Goal: Information Seeking & Learning: Find specific fact

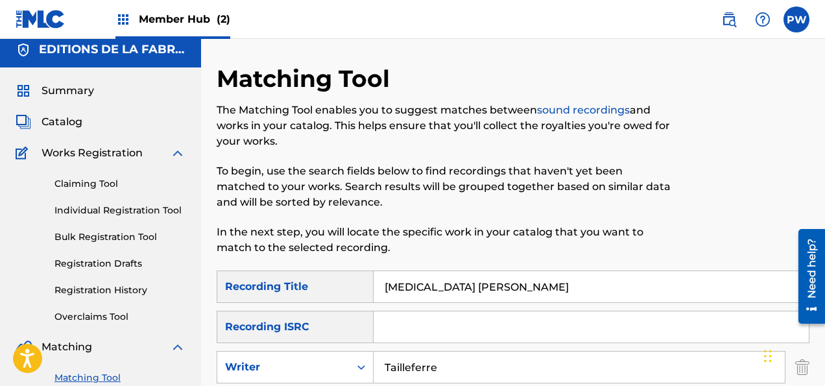
scroll to position [144, 0]
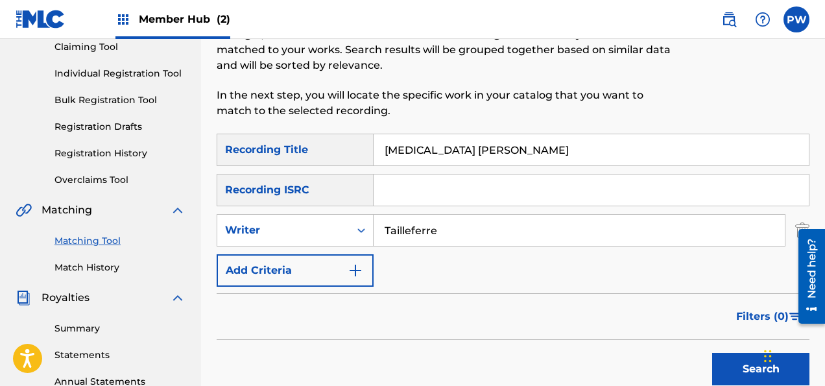
drag, startPoint x: 443, startPoint y: 232, endPoint x: 363, endPoint y: 228, distance: 79.9
click at [374, 228] on input "Tailleferre" at bounding box center [579, 230] width 411 height 31
drag, startPoint x: 514, startPoint y: 147, endPoint x: 289, endPoint y: 144, distance: 224.5
click at [374, 144] on input "[MEDICAL_DATA] [PERSON_NAME]" at bounding box center [591, 149] width 435 height 31
drag, startPoint x: 446, startPoint y: 228, endPoint x: 352, endPoint y: 243, distance: 95.2
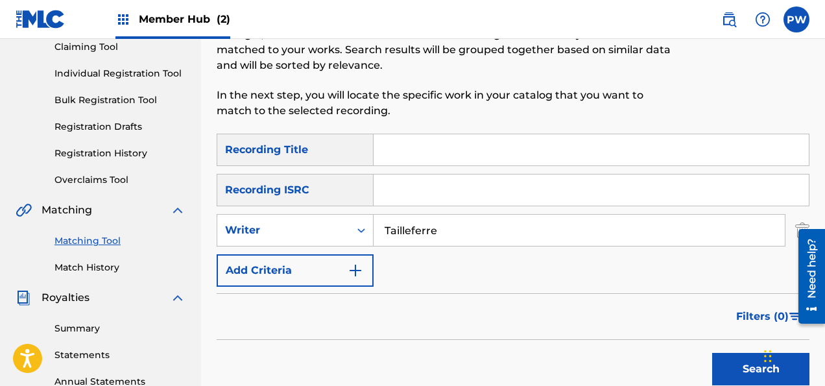
click at [374, 243] on input "Tailleferre" at bounding box center [579, 230] width 411 height 31
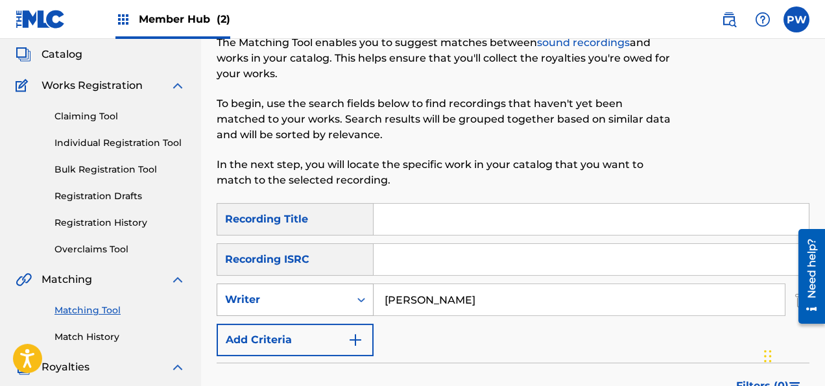
scroll to position [137, 0]
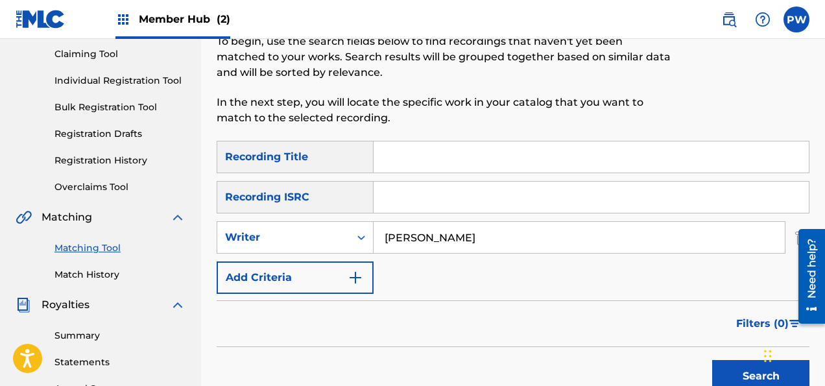
click at [385, 237] on input "[PERSON_NAME]" at bounding box center [579, 237] width 411 height 31
click at [712, 360] on button "Search" at bounding box center [760, 376] width 97 height 32
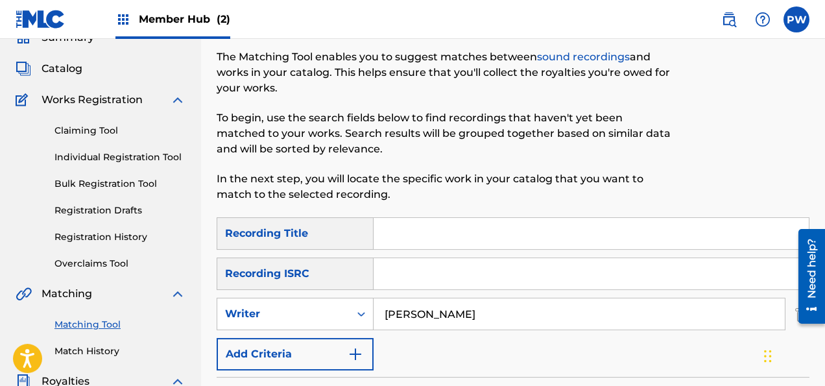
scroll to position [60, 0]
drag, startPoint x: 484, startPoint y: 313, endPoint x: 348, endPoint y: 311, distance: 135.6
click at [374, 311] on input "[PERSON_NAME]" at bounding box center [579, 314] width 411 height 31
type input "[PERSON_NAME]"
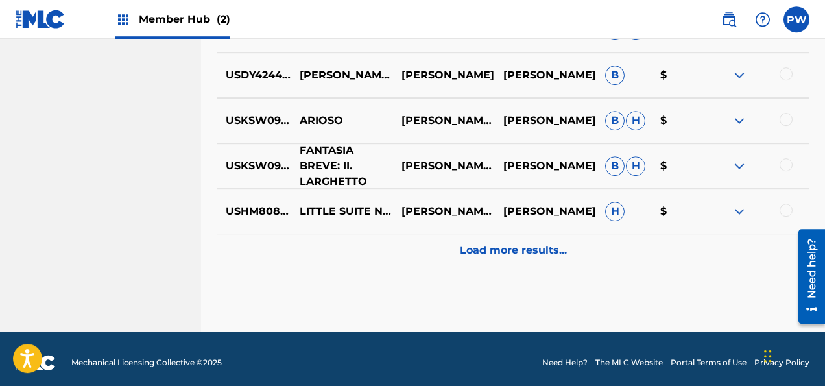
scroll to position [813, 0]
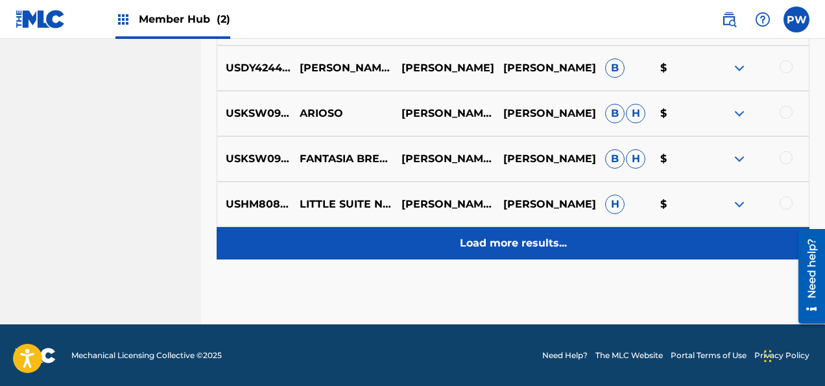
click at [479, 237] on p "Load more results..." at bounding box center [513, 243] width 107 height 16
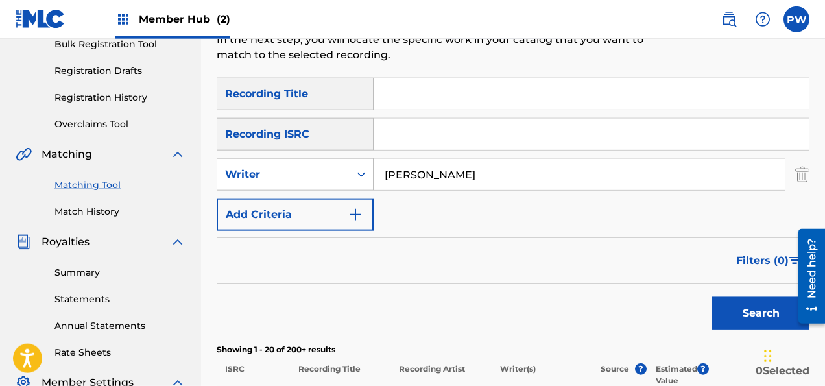
scroll to position [75, 0]
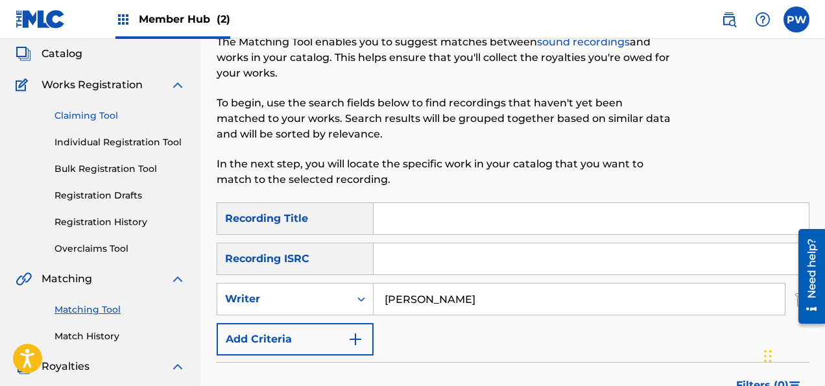
click at [104, 113] on link "Claiming Tool" at bounding box center [119, 116] width 131 height 14
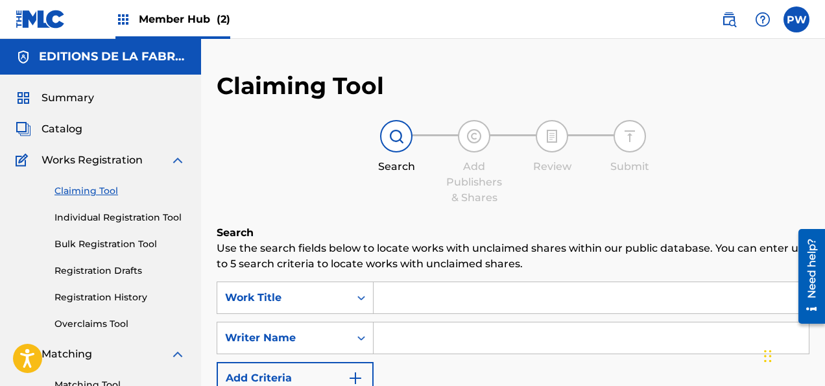
click at [403, 300] on input "Search Form" at bounding box center [591, 297] width 435 height 31
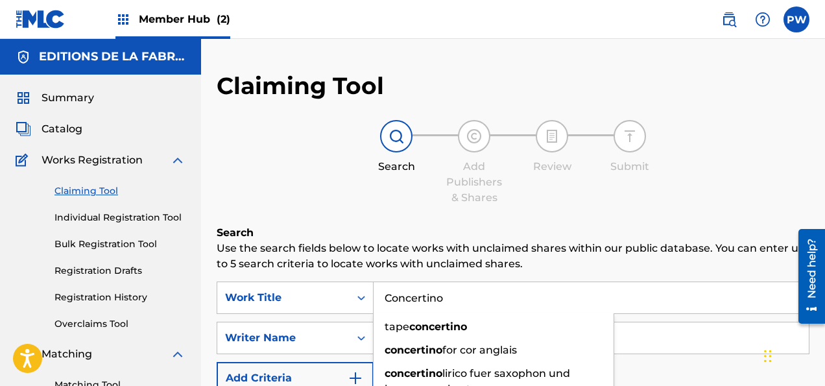
type input "Concertino"
click at [496, 195] on div "Add Publishers & Shares" at bounding box center [474, 182] width 65 height 47
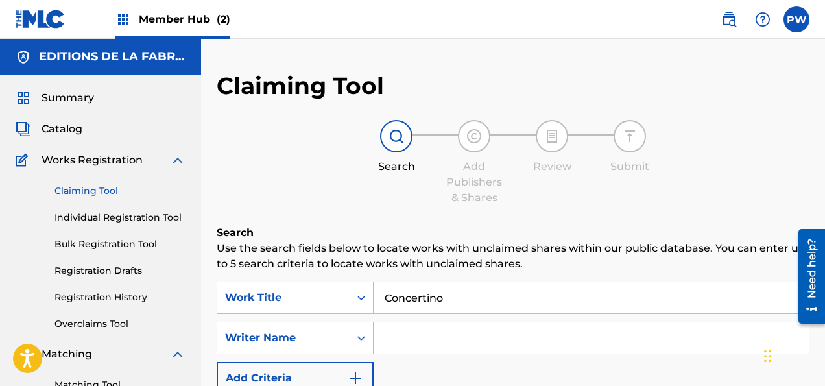
click at [408, 326] on input "Search Form" at bounding box center [591, 337] width 435 height 31
type input "[PERSON_NAME]"
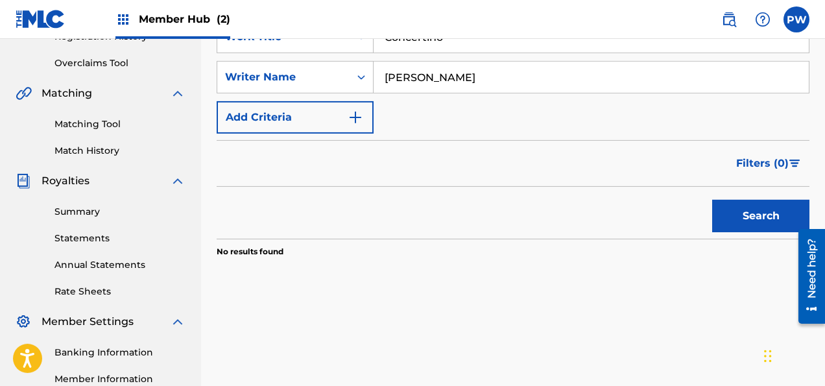
scroll to position [274, 0]
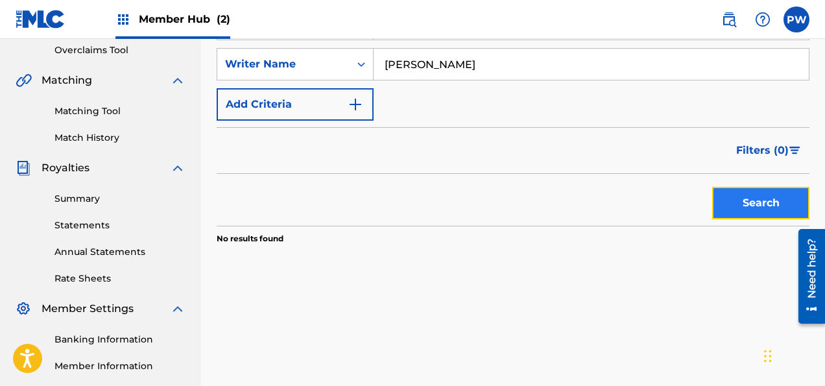
click at [773, 202] on button "Search" at bounding box center [760, 203] width 97 height 32
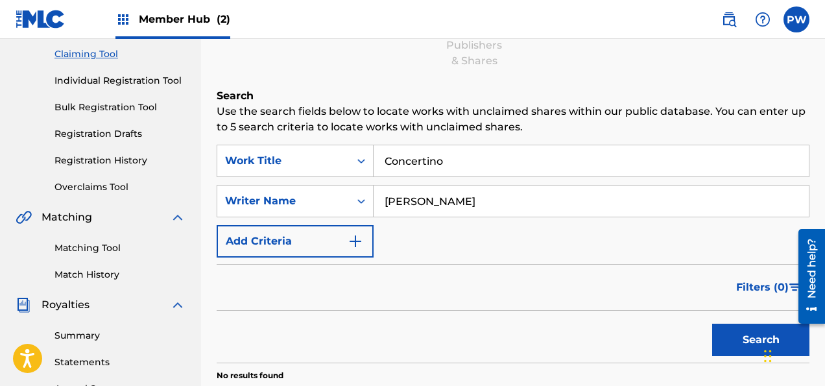
drag, startPoint x: 464, startPoint y: 160, endPoint x: 348, endPoint y: 159, distance: 116.1
click at [374, 159] on input "Concertino" at bounding box center [591, 160] width 435 height 31
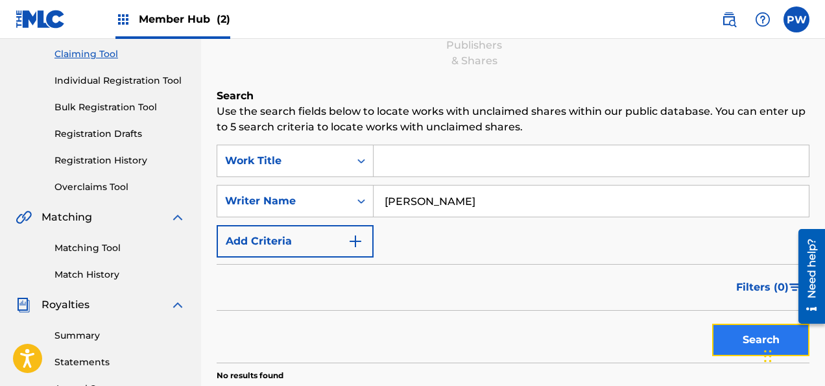
click at [731, 339] on button "Search" at bounding box center [760, 340] width 97 height 32
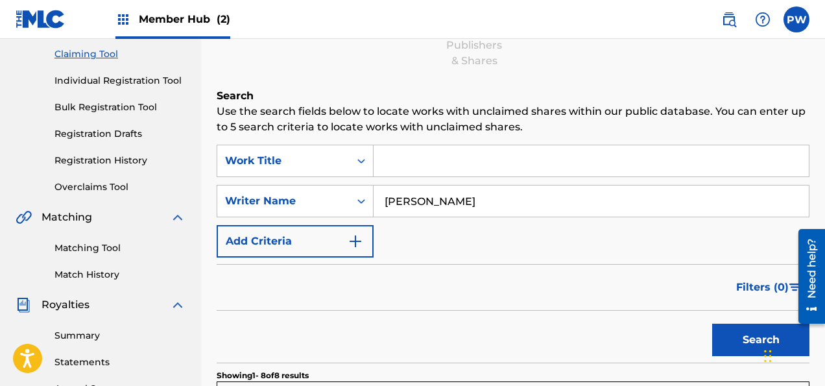
drag, startPoint x: 490, startPoint y: 202, endPoint x: 383, endPoint y: 185, distance: 108.3
click at [383, 186] on input "[PERSON_NAME]" at bounding box center [591, 201] width 435 height 31
type input "[PERSON_NAME]"
click at [712, 324] on button "Search" at bounding box center [760, 340] width 97 height 32
drag, startPoint x: 496, startPoint y: 202, endPoint x: 359, endPoint y: 194, distance: 137.1
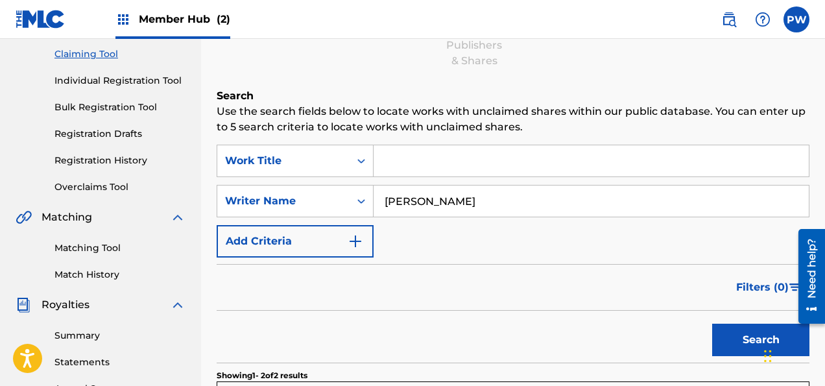
click at [374, 194] on input "[PERSON_NAME]" at bounding box center [591, 201] width 435 height 31
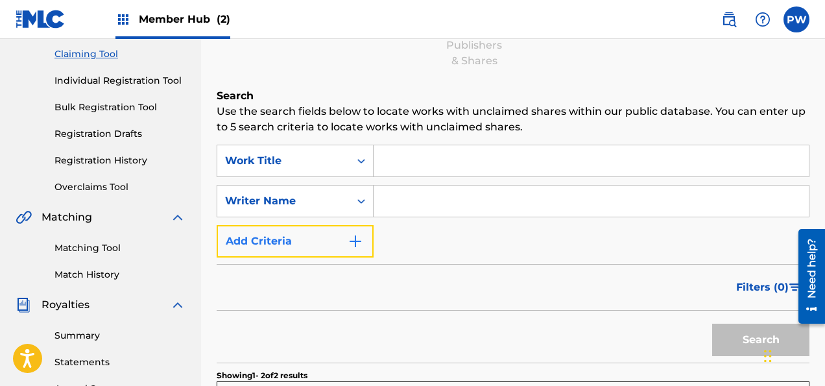
click at [361, 243] on img "Search Form" at bounding box center [356, 242] width 16 height 16
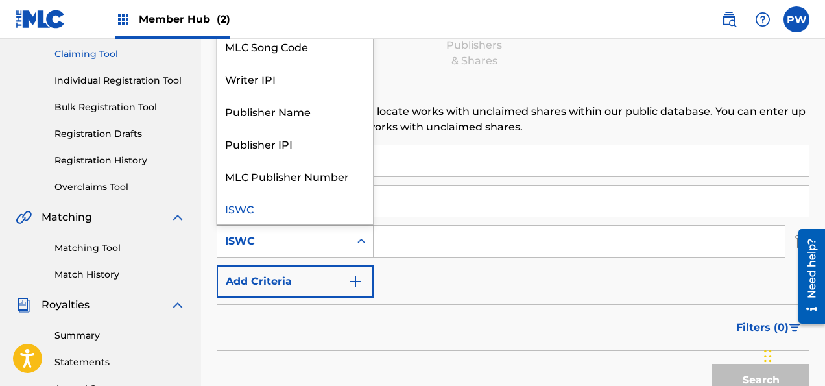
click at [301, 246] on div "ISWC" at bounding box center [283, 242] width 117 height 16
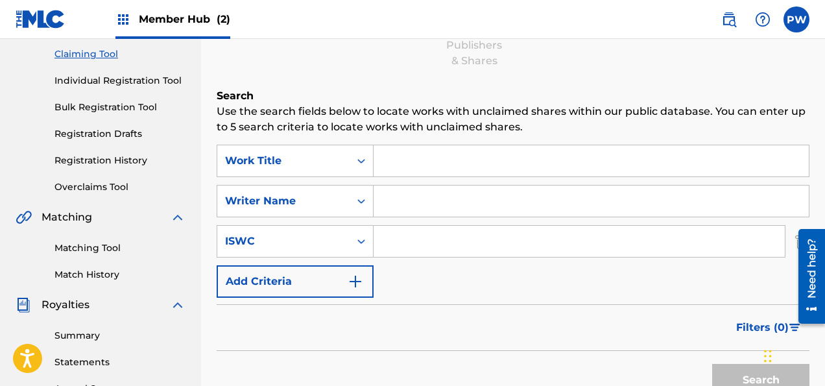
click at [436, 198] on input "Search Form" at bounding box center [591, 201] width 435 height 31
type input "Tailleferre"
click at [712, 364] on button "Search" at bounding box center [760, 380] width 97 height 32
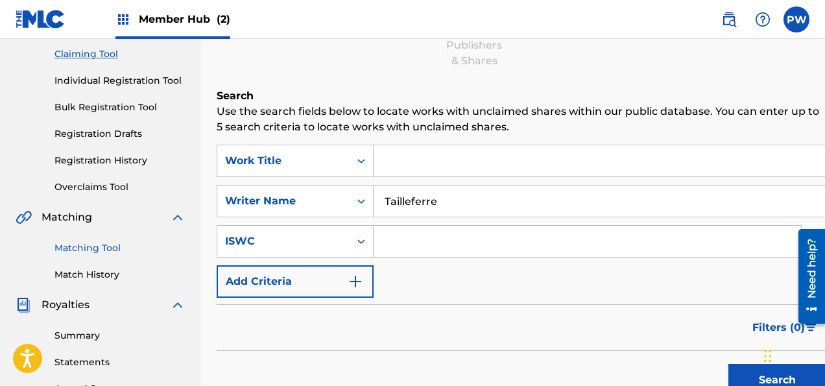
click at [104, 243] on link "Matching Tool" at bounding box center [119, 248] width 131 height 14
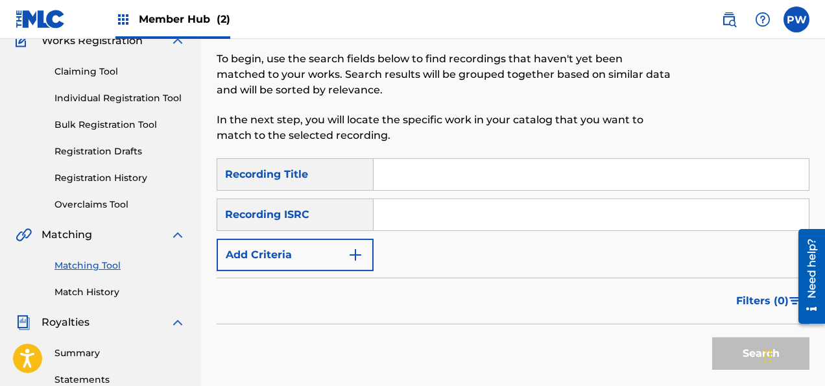
scroll to position [137, 0]
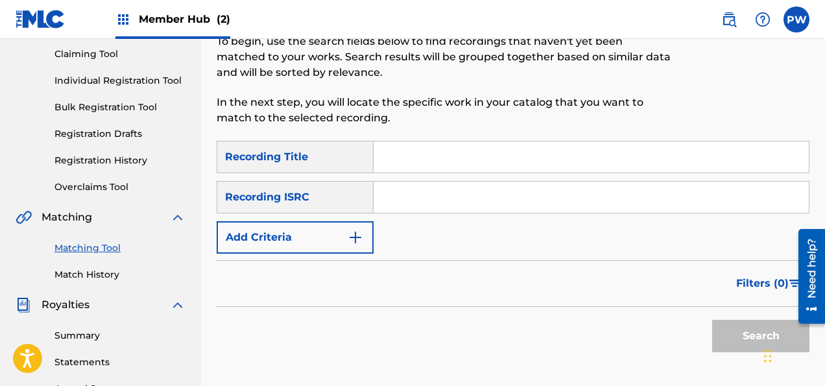
click at [455, 157] on input "Search Form" at bounding box center [591, 156] width 435 height 31
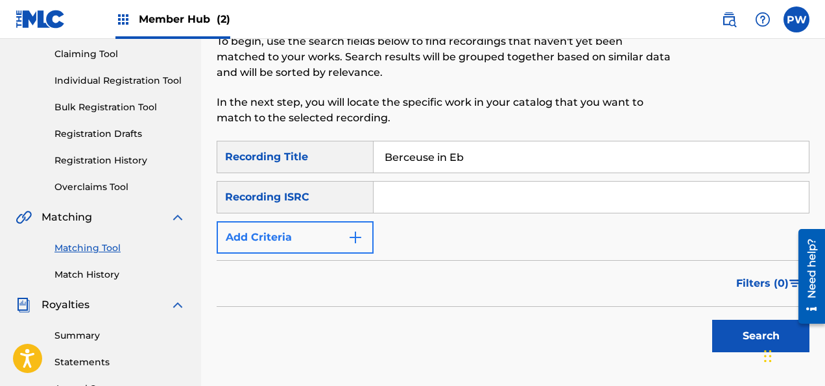
type input "Berceuse in Eb"
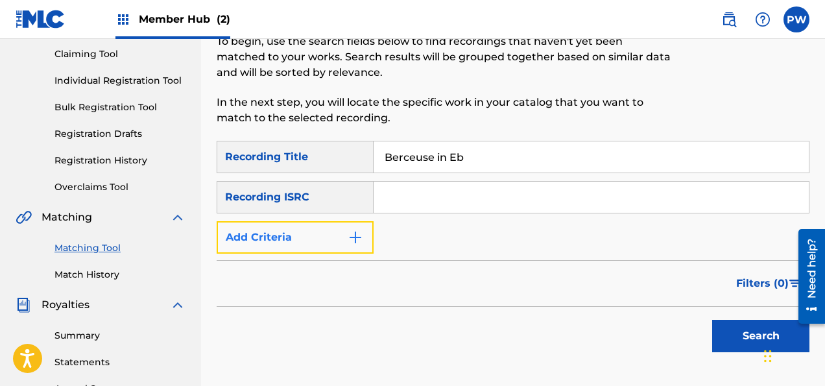
click at [325, 234] on button "Add Criteria" at bounding box center [295, 237] width 157 height 32
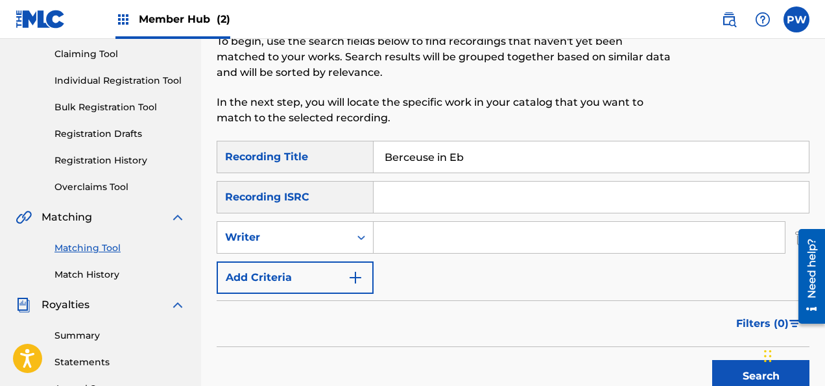
click at [437, 240] on input "Search Form" at bounding box center [579, 237] width 411 height 31
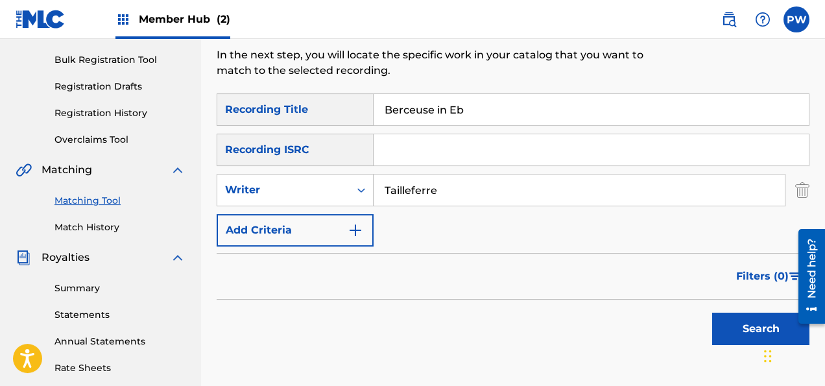
scroll to position [205, 0]
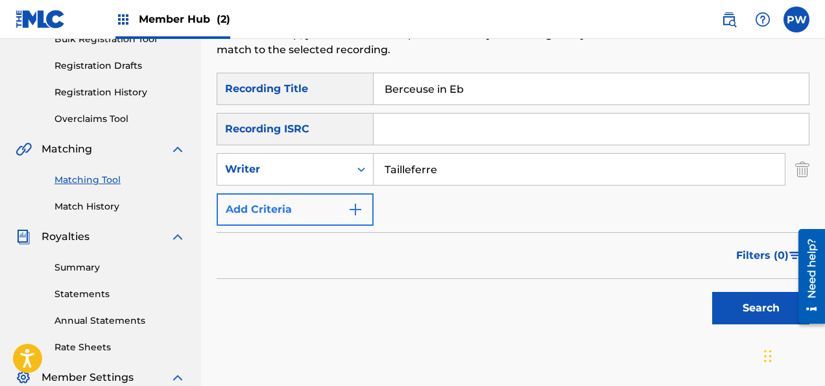
type input "Tailleferre"
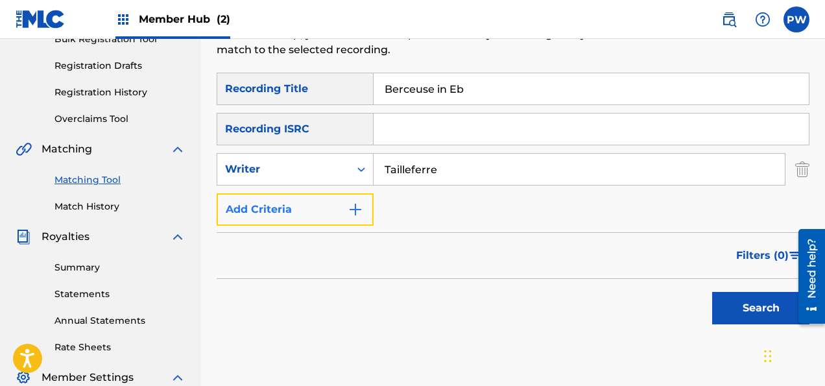
click at [292, 208] on button "Add Criteria" at bounding box center [295, 209] width 157 height 32
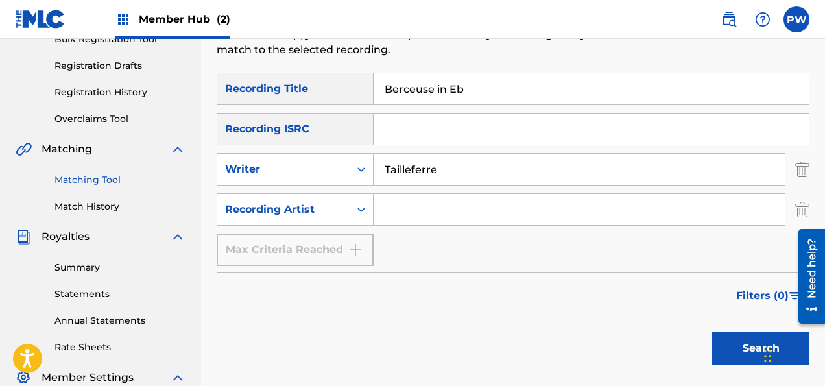
click at [417, 208] on input "Search Form" at bounding box center [579, 209] width 411 height 31
type input "[PERSON_NAME]"
drag, startPoint x: 472, startPoint y: 85, endPoint x: 488, endPoint y: 95, distance: 18.4
click at [474, 85] on input "Berceuse in Eb" at bounding box center [591, 88] width 435 height 31
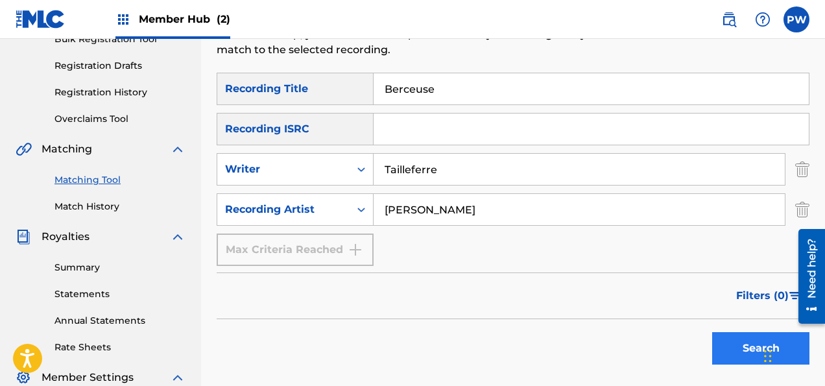
type input "Berceuse"
click at [757, 355] on button "Search" at bounding box center [760, 348] width 97 height 32
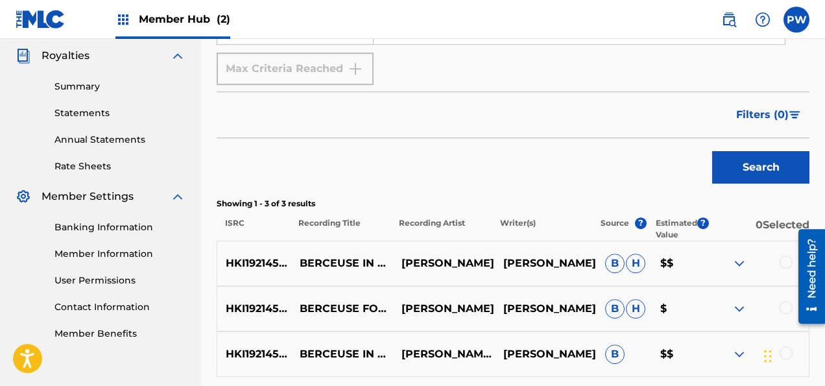
scroll to position [411, 0]
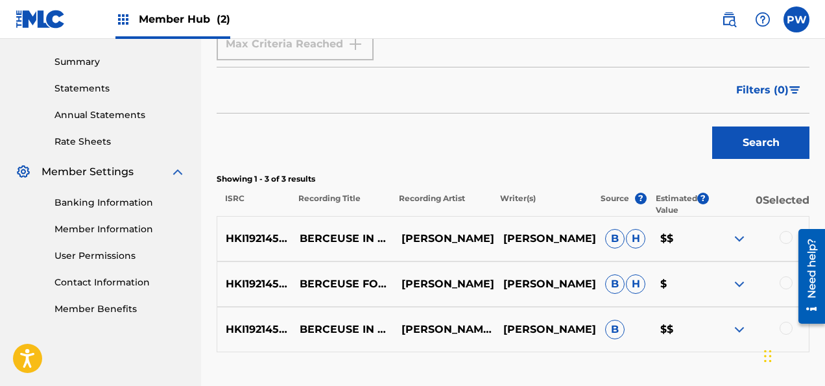
click at [678, 167] on div "SearchWithCriteria2c5747aa-fcc4-4363-ac38-006a8b1072a8 Recording Title Berceuse…" at bounding box center [513, 109] width 593 height 485
click at [357, 302] on p "BERCEUSE FOR PIANO IN E FLAT MAJOR (1935)" at bounding box center [342, 284] width 102 height 47
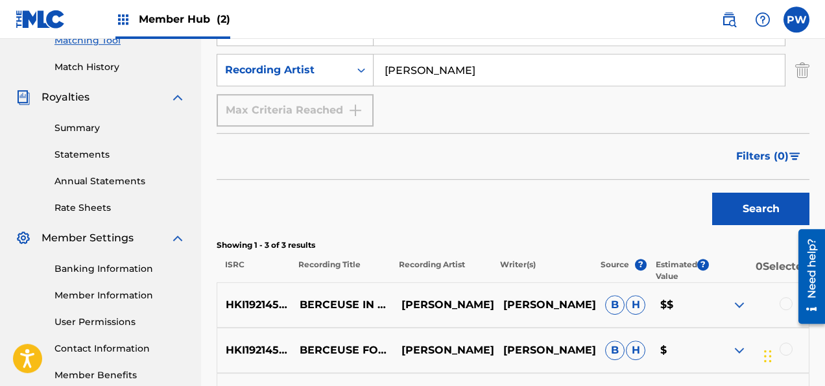
scroll to position [274, 0]
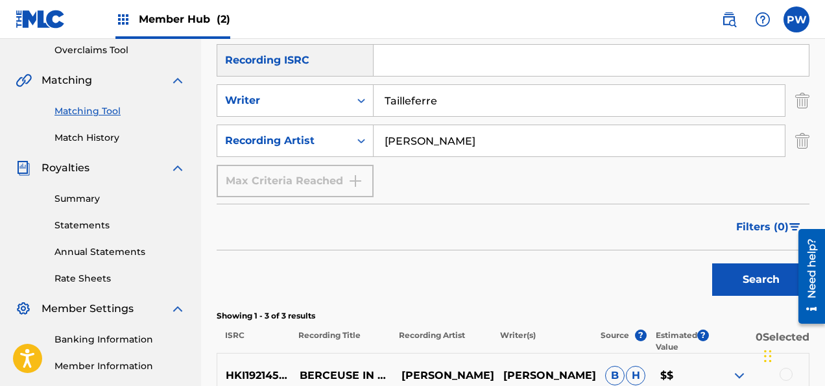
drag, startPoint x: 453, startPoint y: 99, endPoint x: 442, endPoint y: 95, distance: 12.1
click at [442, 95] on input "Tailleferre" at bounding box center [579, 100] width 411 height 31
drag, startPoint x: 435, startPoint y: 138, endPoint x: 363, endPoint y: 141, distance: 71.4
click at [374, 141] on input "[PERSON_NAME]" at bounding box center [579, 140] width 411 height 31
drag, startPoint x: 446, startPoint y: 101, endPoint x: 355, endPoint y: 91, distance: 90.6
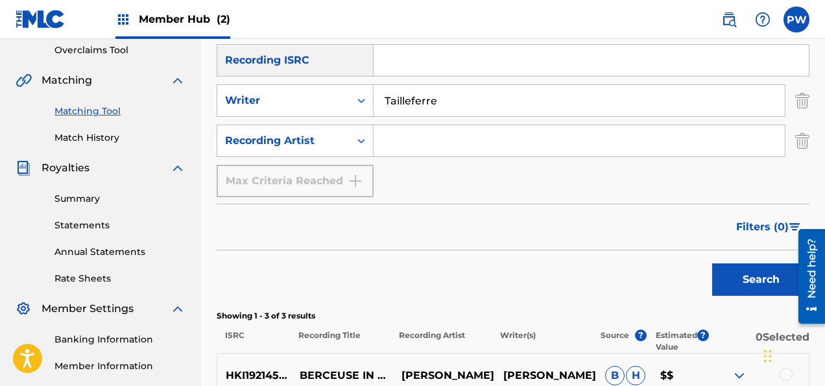
click at [374, 91] on input "Tailleferre" at bounding box center [579, 100] width 411 height 31
click at [501, 86] on input "Freidlin" at bounding box center [579, 100] width 411 height 31
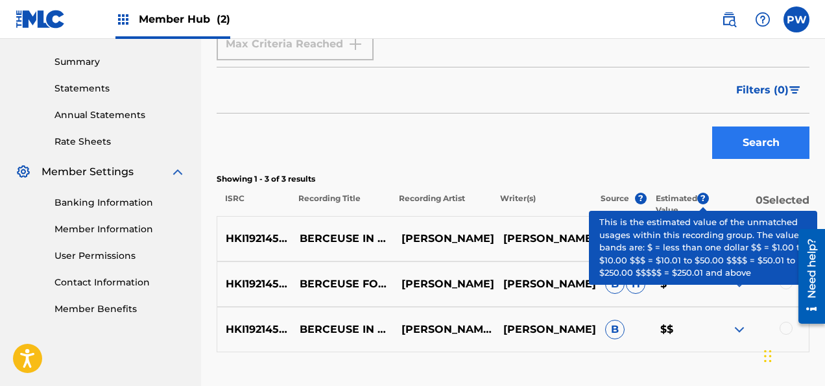
type input "Freidlin"
click at [759, 140] on button "Search" at bounding box center [760, 142] width 97 height 32
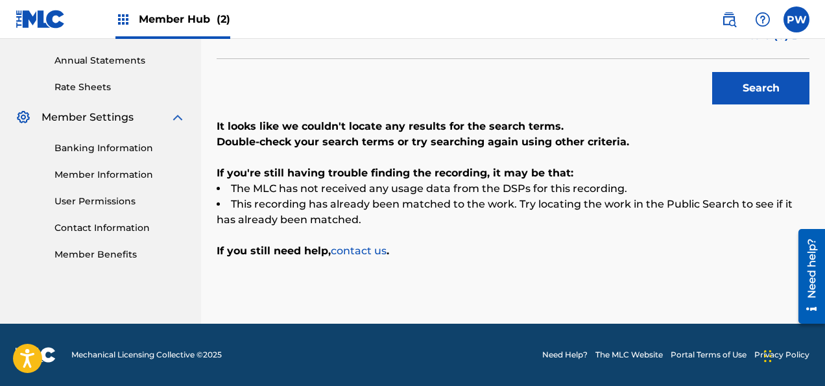
scroll to position [259, 0]
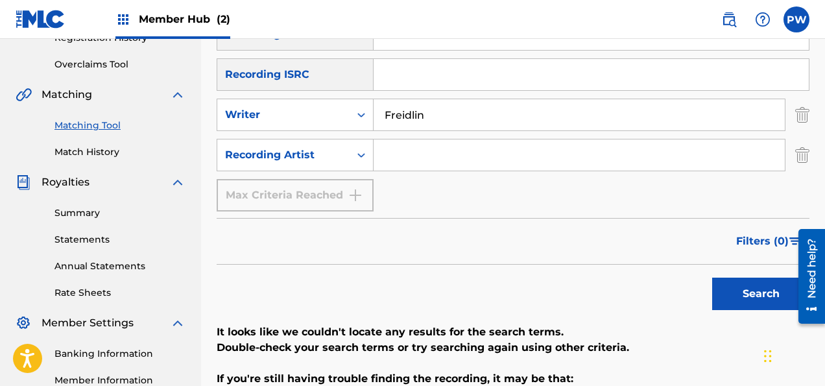
drag, startPoint x: 432, startPoint y: 113, endPoint x: 328, endPoint y: 107, distance: 103.9
click at [374, 107] on input "Freidlin" at bounding box center [579, 114] width 411 height 31
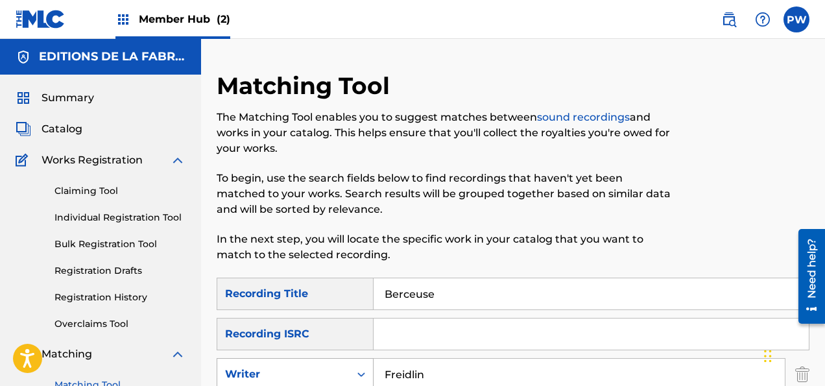
scroll to position [68, 0]
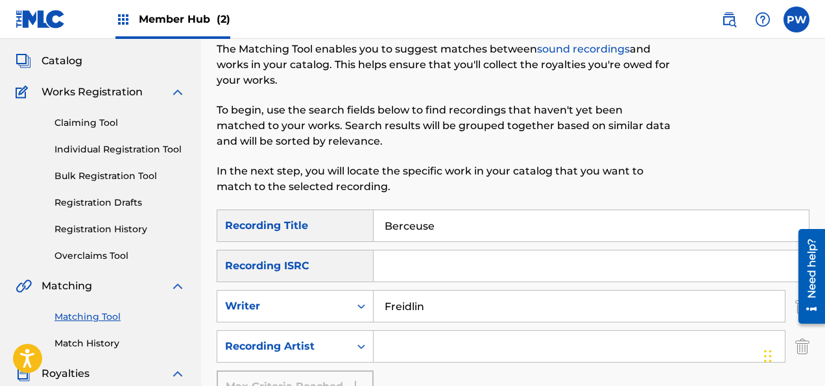
drag, startPoint x: 446, startPoint y: 224, endPoint x: 351, endPoint y: 216, distance: 95.1
click at [374, 216] on input "Berceuse" at bounding box center [591, 225] width 435 height 31
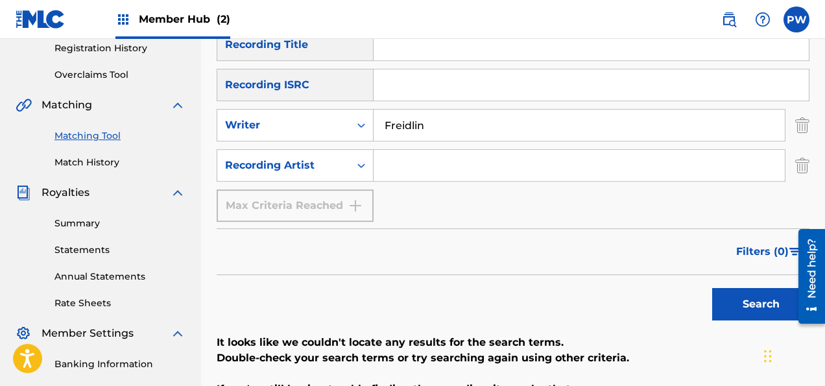
scroll to position [274, 0]
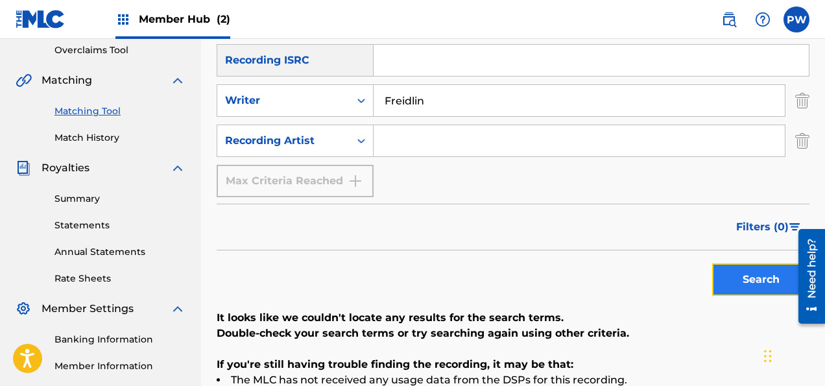
click at [749, 278] on button "Search" at bounding box center [760, 279] width 97 height 32
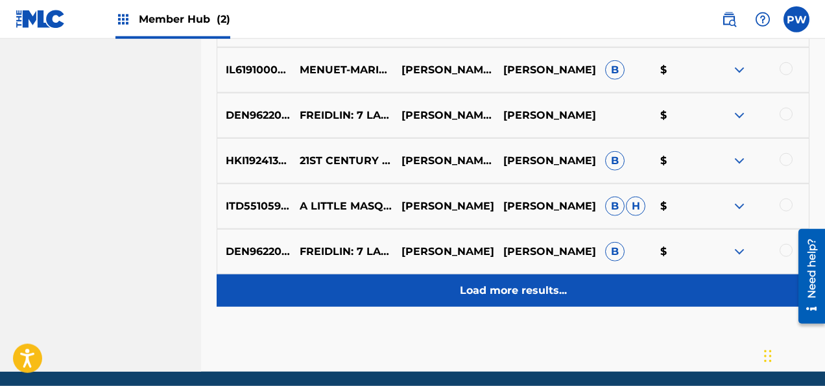
scroll to position [822, 0]
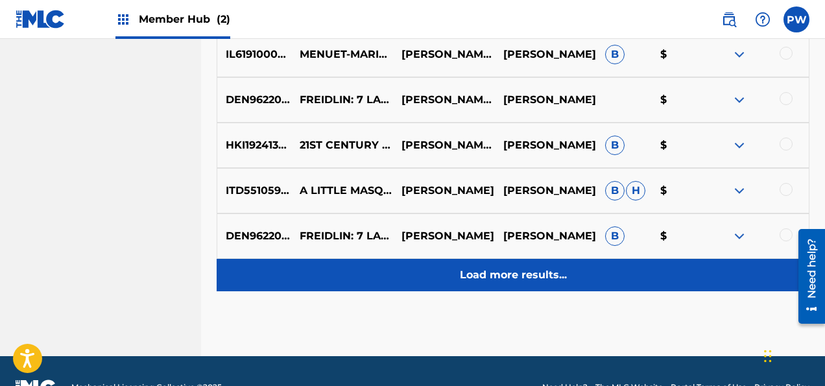
click at [525, 271] on p "Load more results..." at bounding box center [513, 275] width 107 height 16
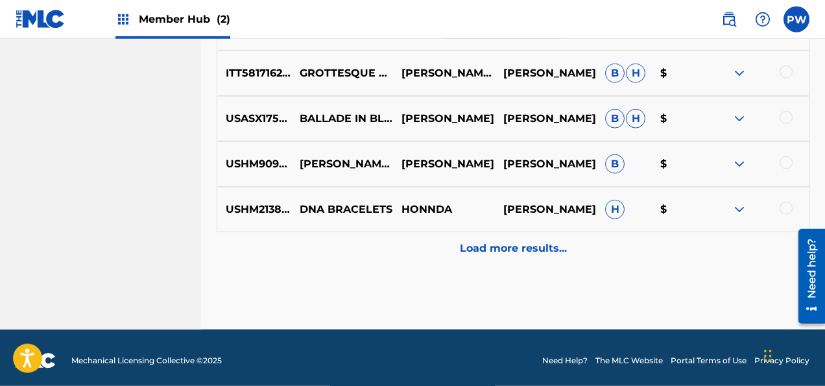
scroll to position [1308, 0]
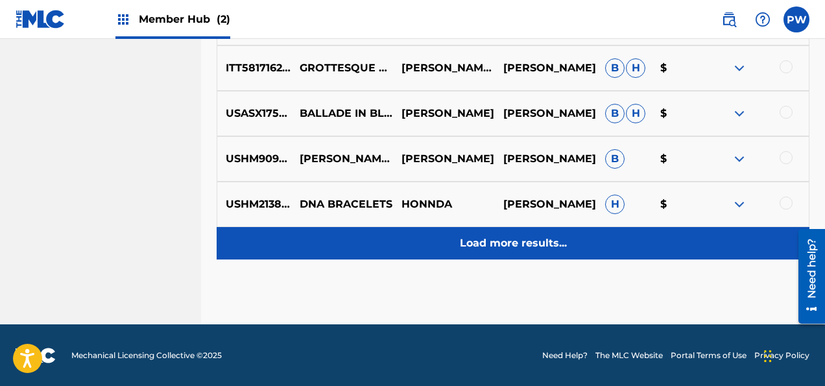
click at [518, 234] on div "Load more results..." at bounding box center [513, 243] width 593 height 32
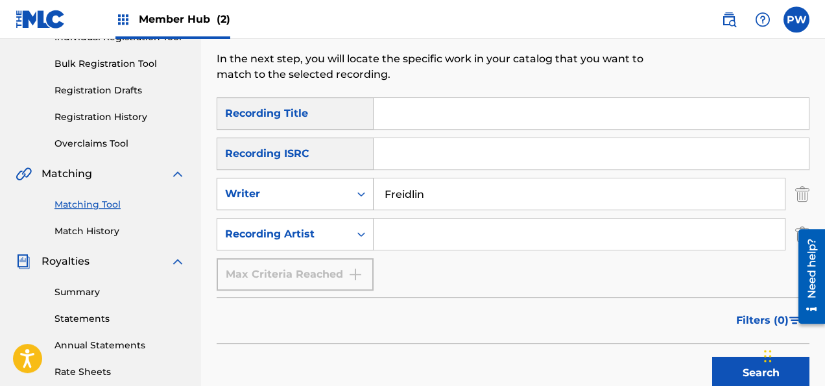
scroll to position [118, 0]
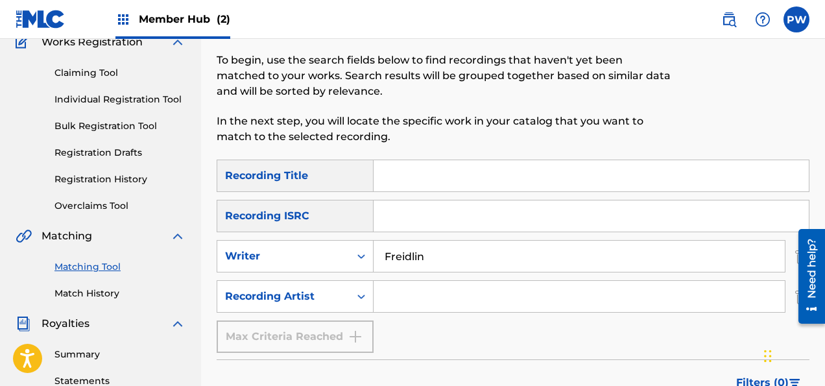
click at [411, 173] on input "Search Form" at bounding box center [591, 175] width 435 height 31
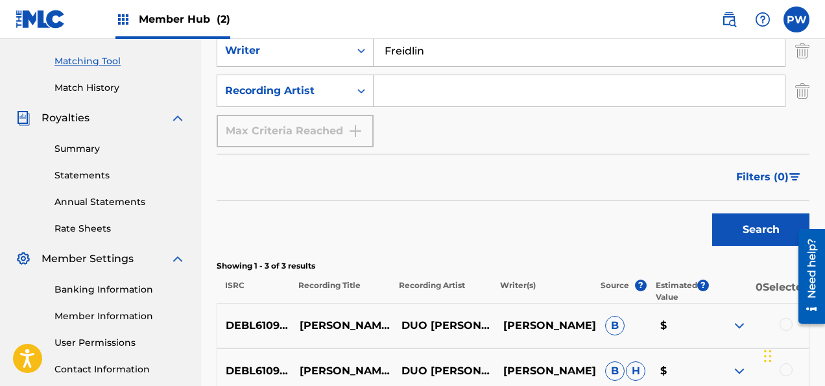
scroll to position [187, 0]
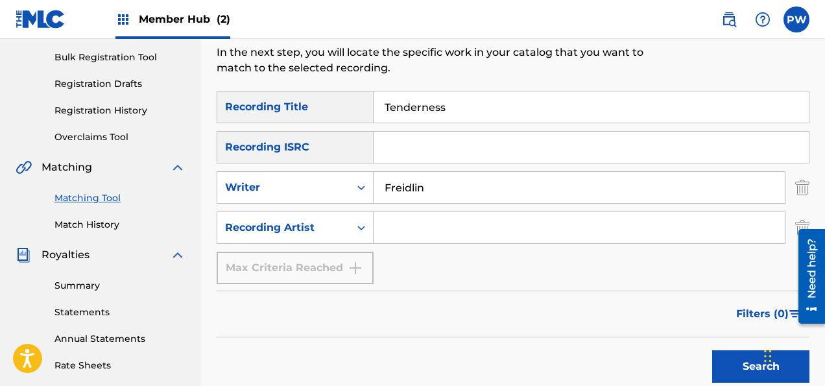
drag, startPoint x: 453, startPoint y: 108, endPoint x: 336, endPoint y: 99, distance: 117.8
click at [374, 99] on input "Tenderness" at bounding box center [591, 106] width 435 height 31
type input "Night Scene Blues"
click at [712, 350] on button "Search" at bounding box center [760, 366] width 97 height 32
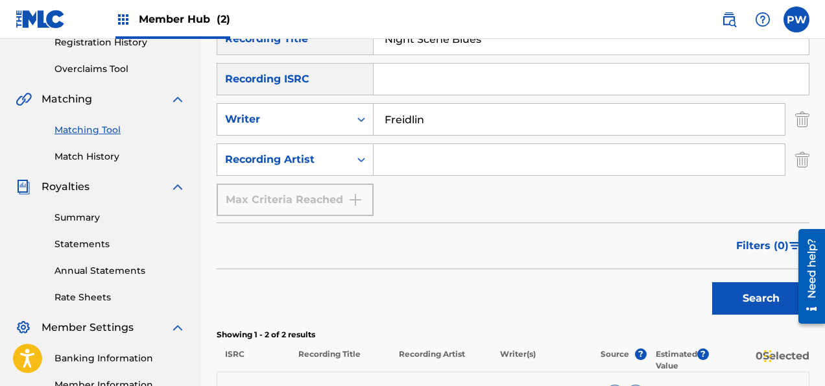
scroll to position [118, 0]
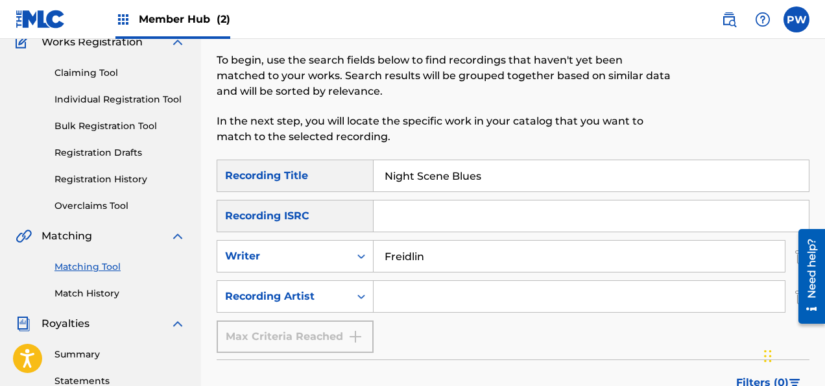
drag, startPoint x: 495, startPoint y: 178, endPoint x: 332, endPoint y: 170, distance: 163.0
click at [374, 170] on input "Night Scene Blues" at bounding box center [591, 175] width 435 height 31
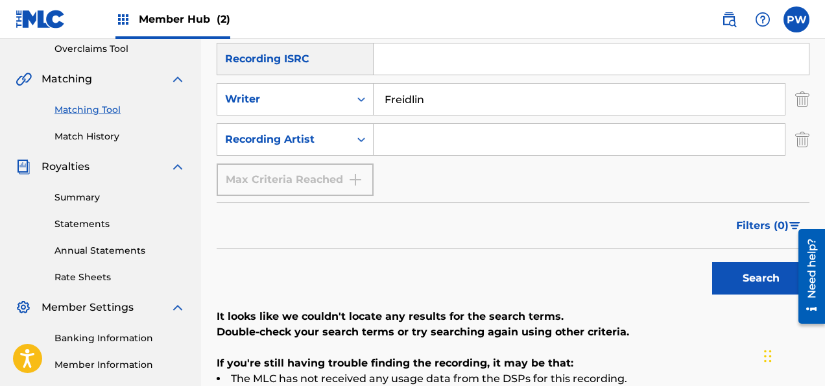
scroll to position [187, 0]
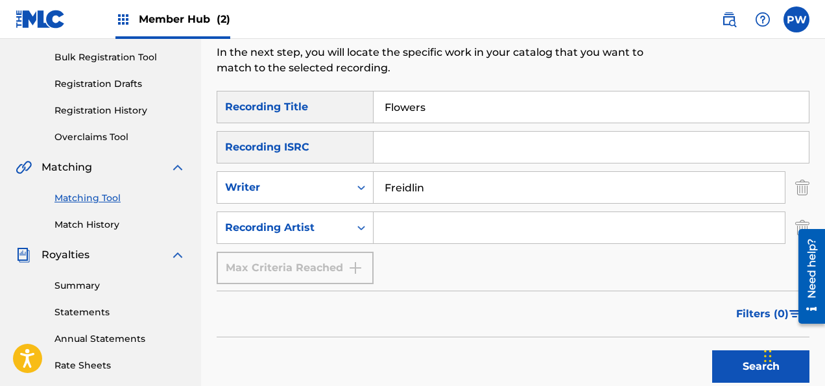
drag, startPoint x: 429, startPoint y: 107, endPoint x: 336, endPoint y: 95, distance: 94.2
click at [374, 95] on input "Flowers" at bounding box center [591, 106] width 435 height 31
click at [712, 350] on button "Search" at bounding box center [760, 366] width 97 height 32
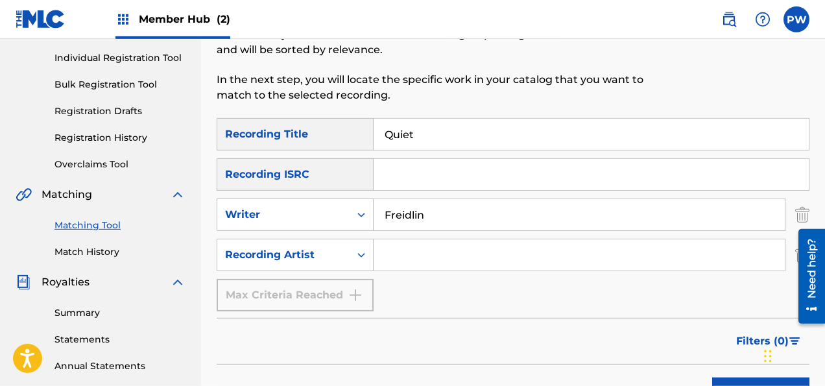
scroll to position [118, 0]
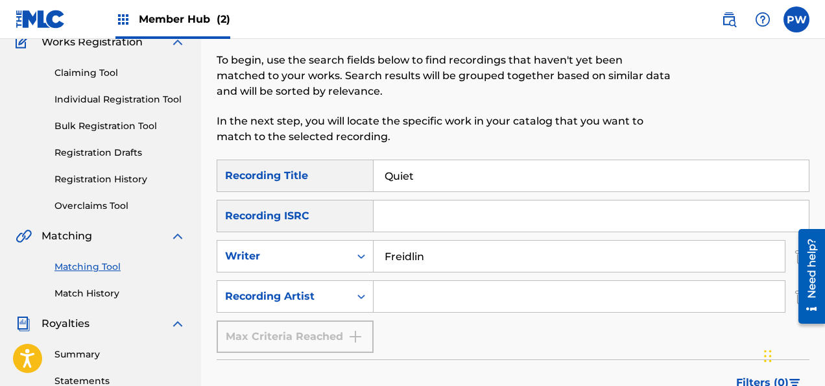
drag, startPoint x: 422, startPoint y: 175, endPoint x: 346, endPoint y: 173, distance: 75.3
click at [374, 173] on input "Quiet" at bounding box center [591, 175] width 435 height 31
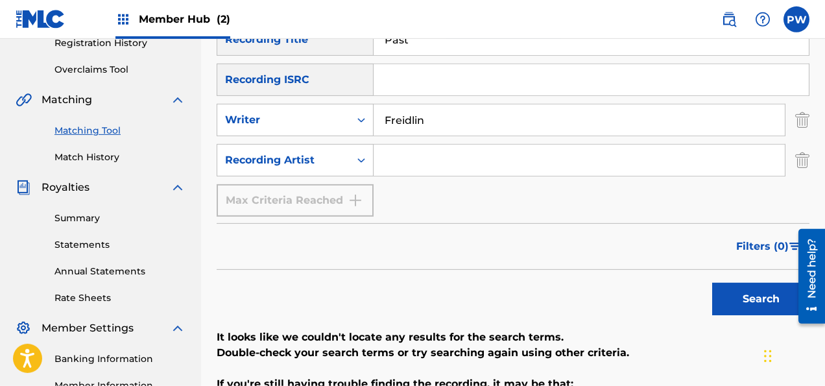
scroll to position [255, 0]
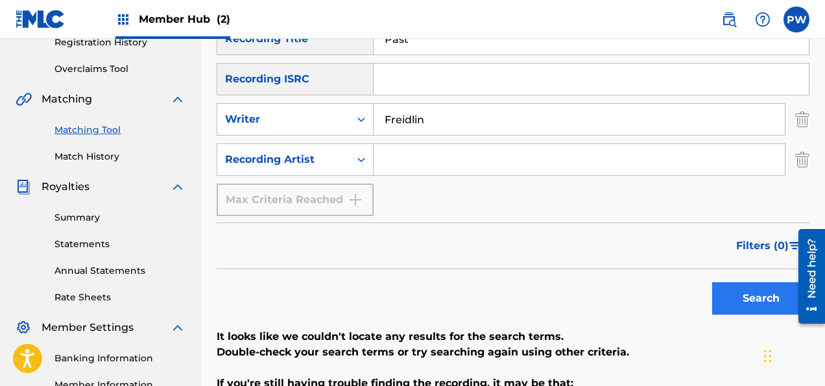
type input "Past"
click at [756, 294] on button "Search" at bounding box center [760, 298] width 97 height 32
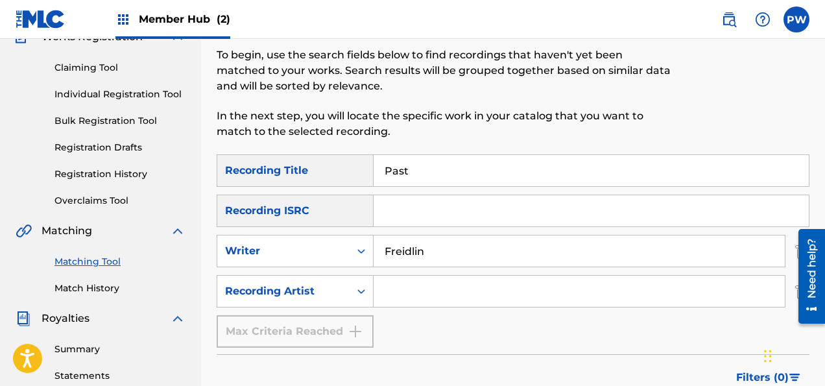
scroll to position [118, 0]
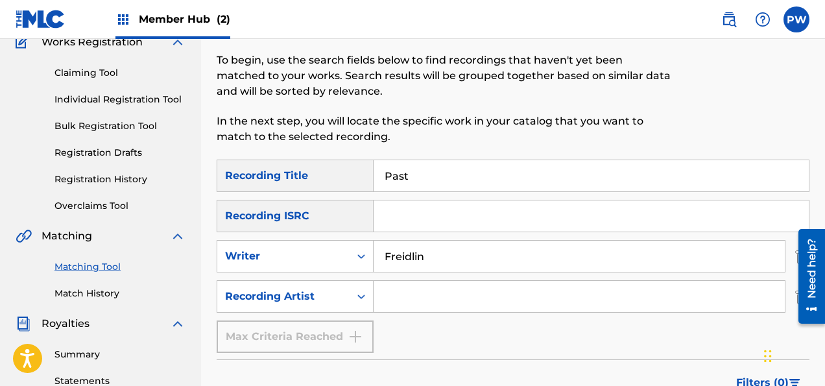
drag, startPoint x: 425, startPoint y: 178, endPoint x: 342, endPoint y: 176, distance: 83.0
click at [374, 176] on input "Past" at bounding box center [591, 175] width 435 height 31
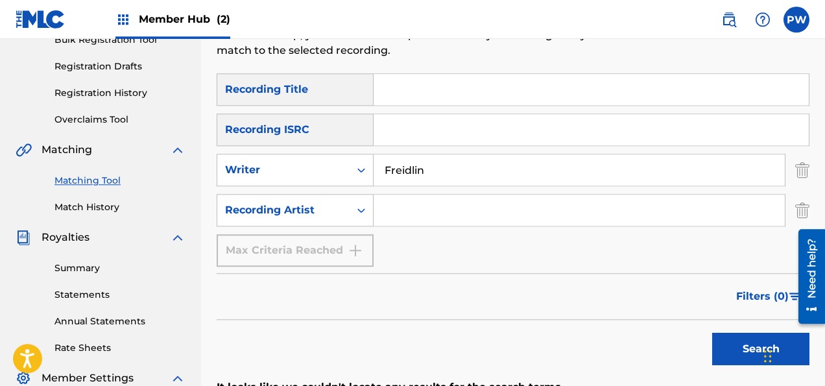
scroll to position [255, 0]
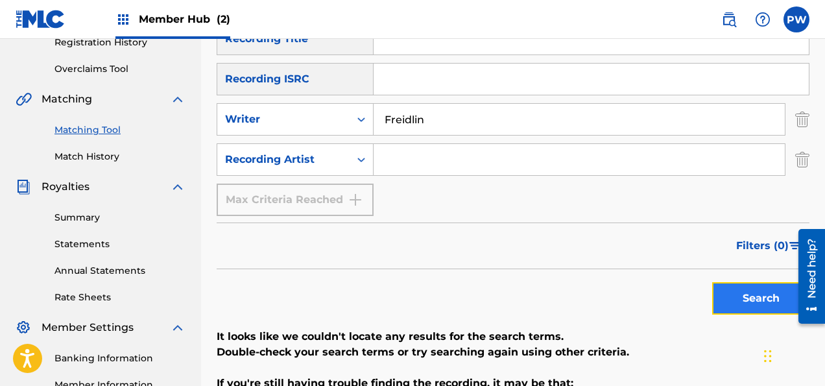
click at [756, 300] on button "Search" at bounding box center [760, 298] width 97 height 32
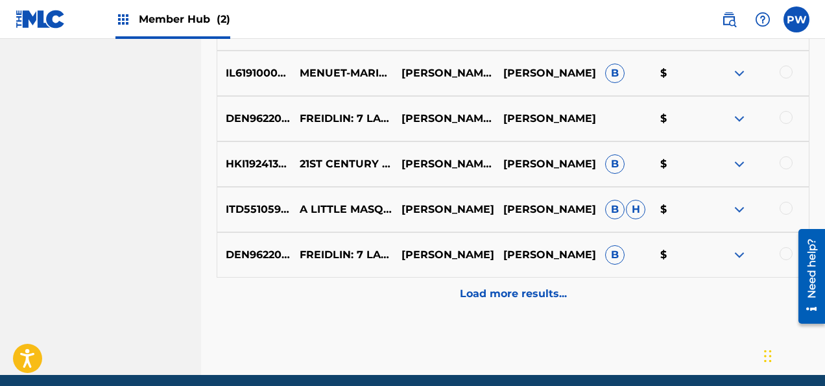
scroll to position [854, 0]
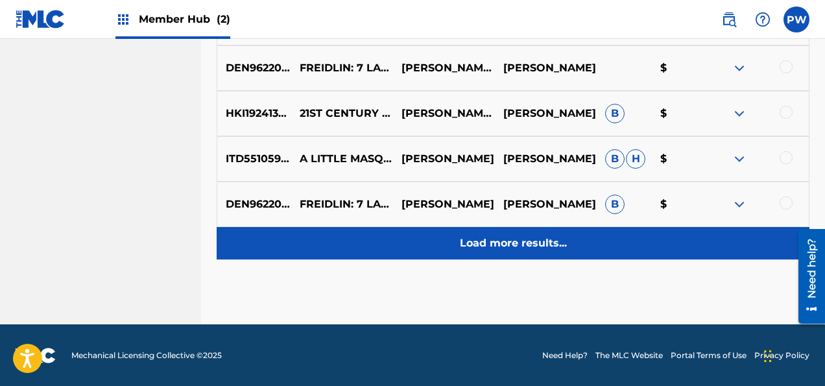
click at [520, 240] on p "Load more results..." at bounding box center [513, 243] width 107 height 16
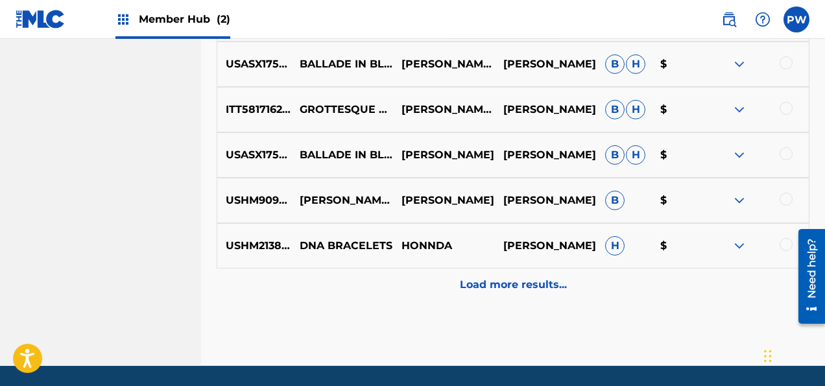
scroll to position [1272, 0]
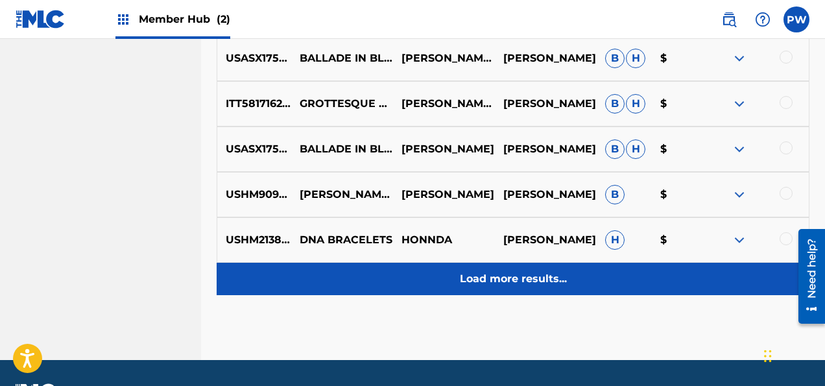
click at [510, 278] on p "Load more results..." at bounding box center [513, 279] width 107 height 16
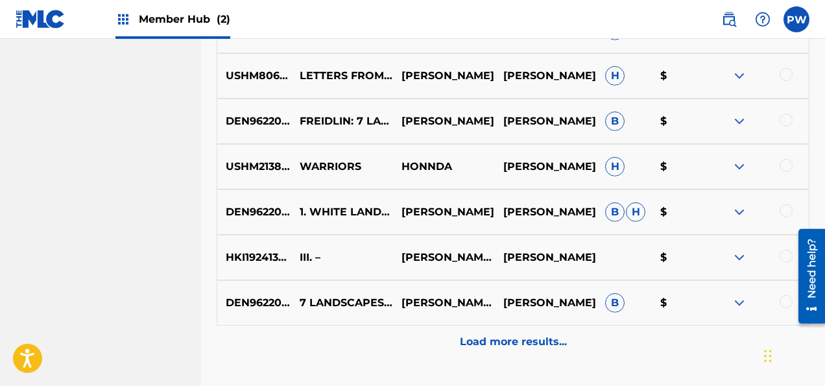
scroll to position [1683, 0]
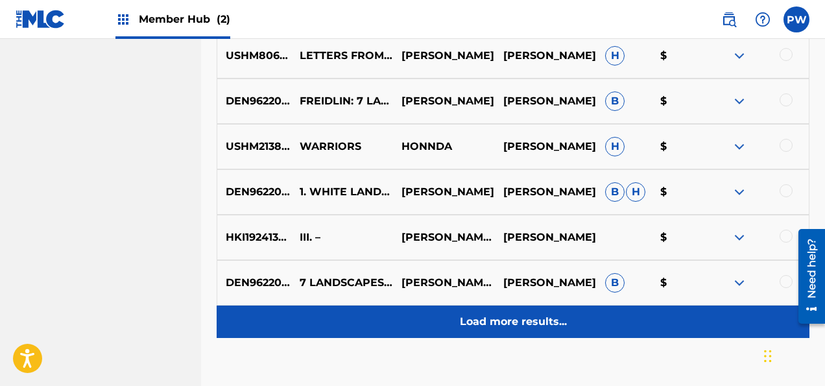
click at [542, 318] on p "Load more results..." at bounding box center [513, 322] width 107 height 16
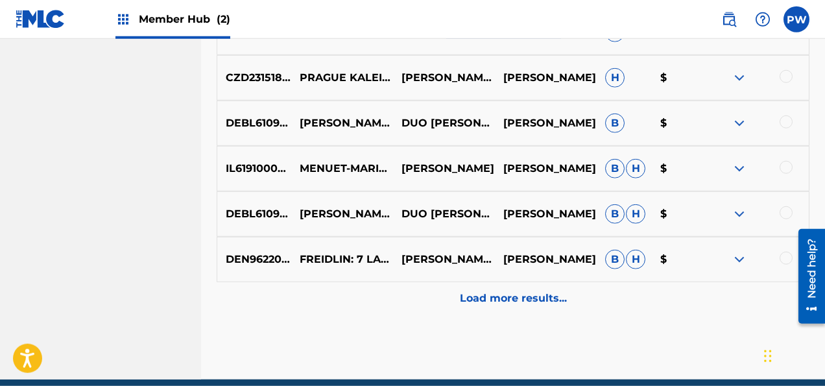
scroll to position [2163, 0]
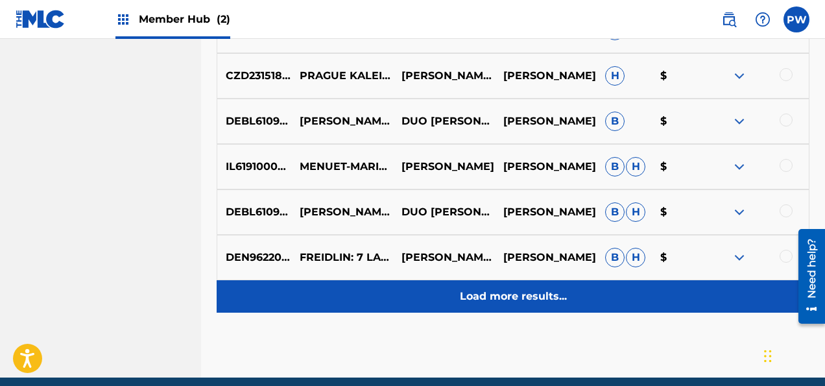
click at [497, 290] on p "Load more results..." at bounding box center [513, 297] width 107 height 16
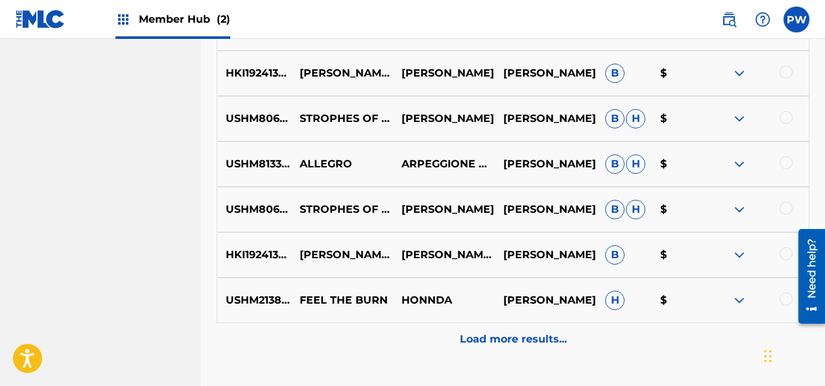
scroll to position [2670, 0]
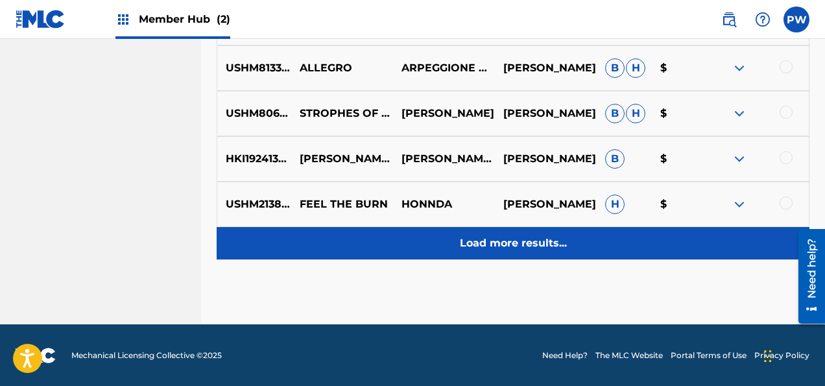
click at [532, 243] on p "Load more results..." at bounding box center [513, 243] width 107 height 16
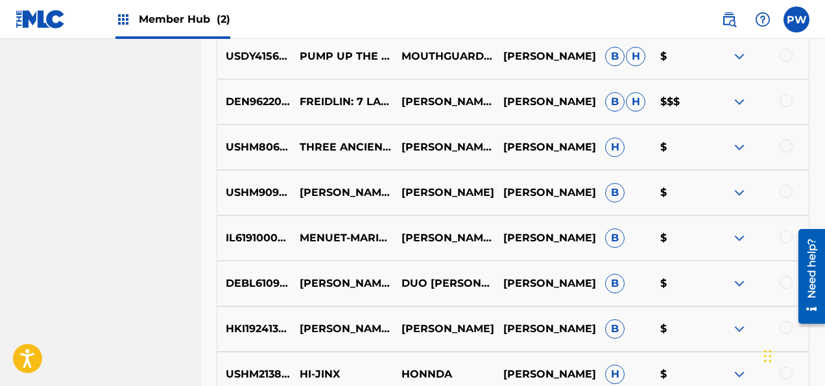
scroll to position [3053, 0]
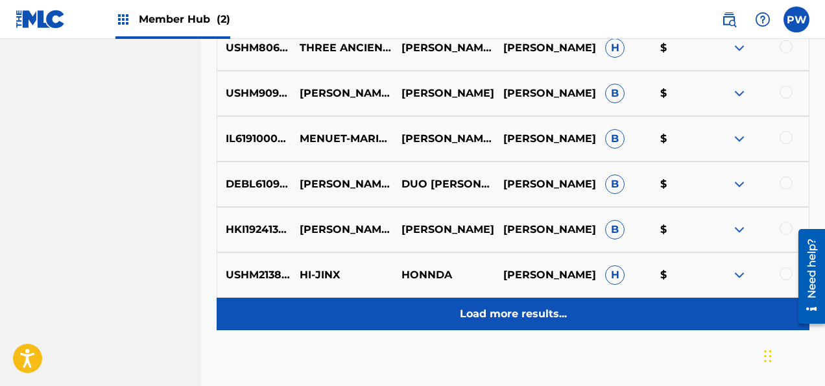
click at [474, 316] on p "Load more results..." at bounding box center [513, 314] width 107 height 16
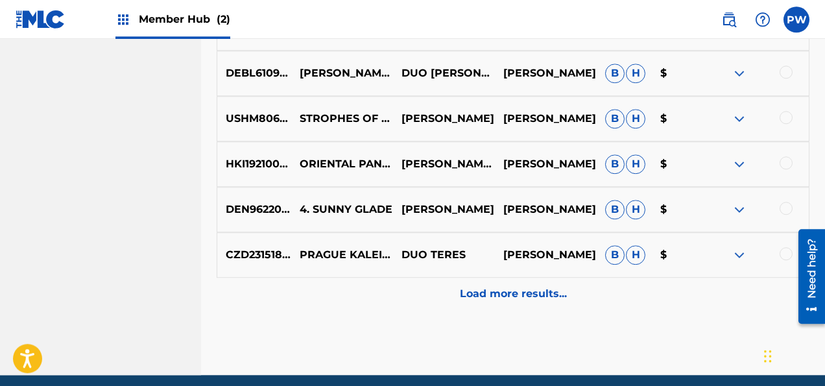
scroll to position [3578, 0]
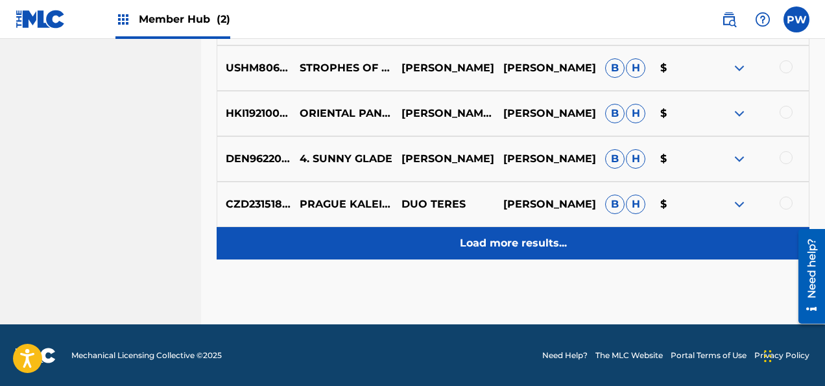
click at [544, 243] on p "Load more results..." at bounding box center [513, 243] width 107 height 16
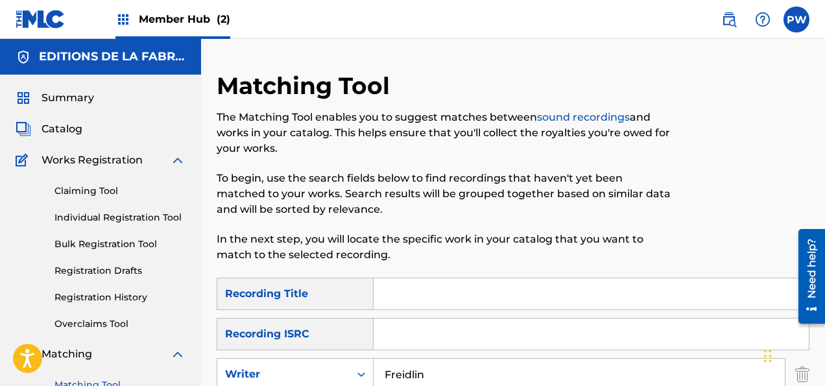
scroll to position [205, 0]
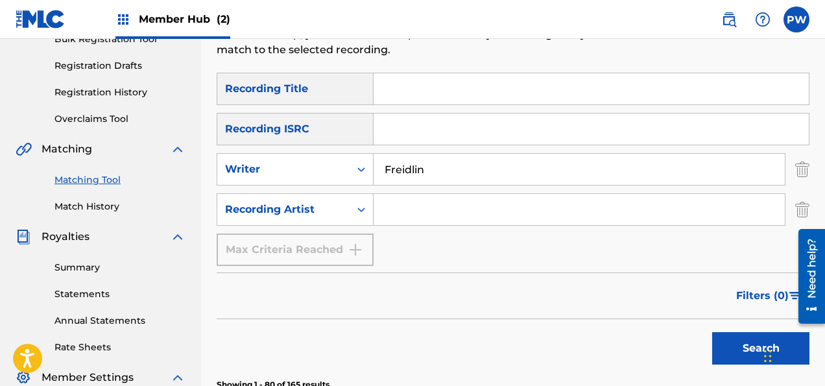
drag, startPoint x: 448, startPoint y: 162, endPoint x: 350, endPoint y: 158, distance: 97.4
click at [374, 158] on input "Freidlin" at bounding box center [579, 169] width 411 height 31
click at [712, 332] on button "Search" at bounding box center [760, 348] width 97 height 32
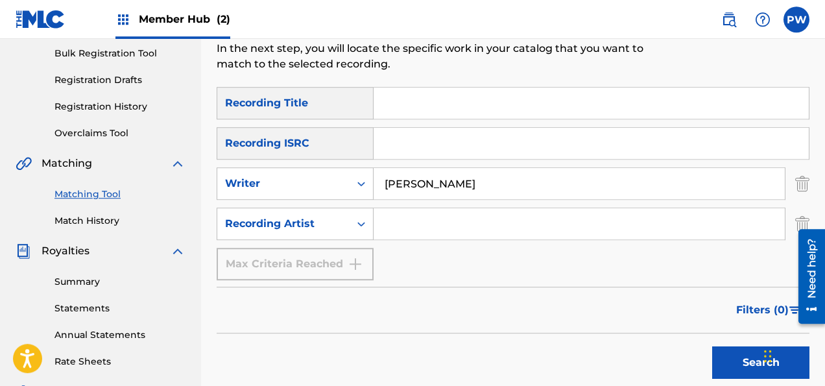
scroll to position [137, 0]
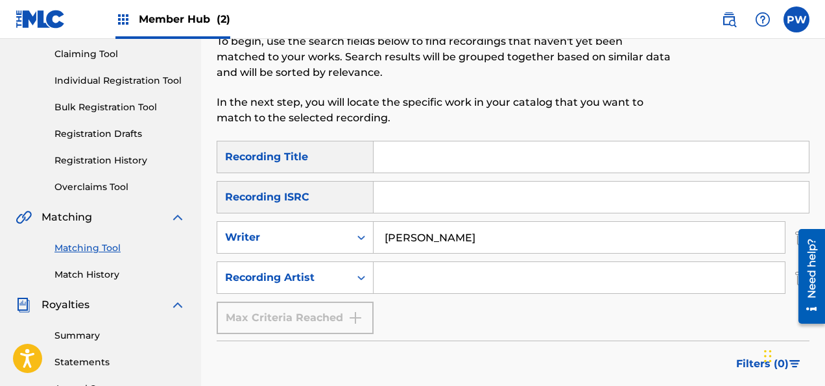
click at [387, 234] on input "[PERSON_NAME]" at bounding box center [579, 237] width 411 height 31
type input "[PERSON_NAME]"
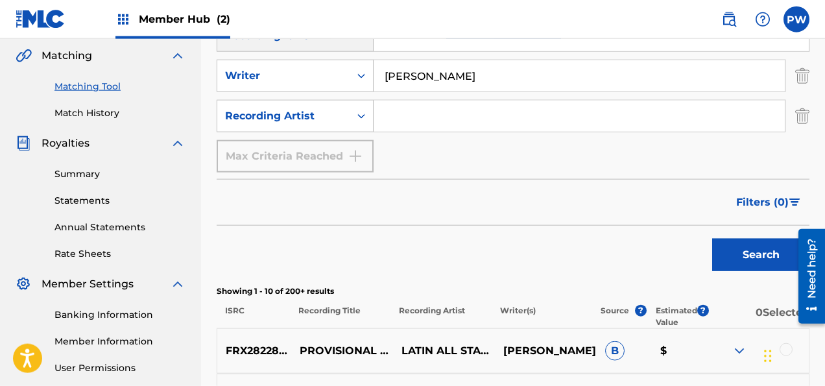
scroll to position [274, 0]
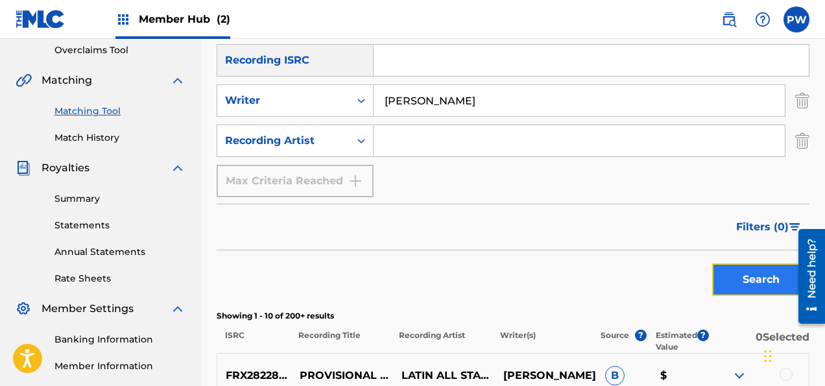
click at [765, 280] on button "Search" at bounding box center [760, 279] width 97 height 32
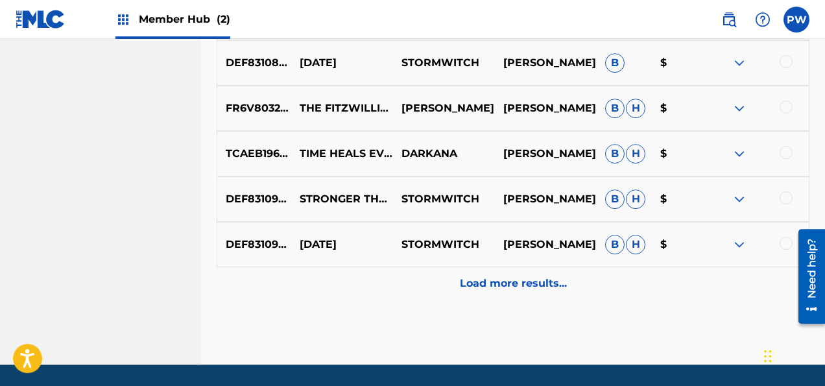
scroll to position [854, 0]
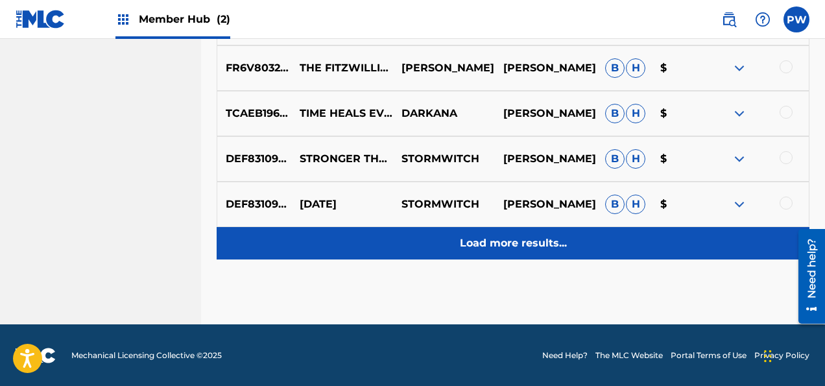
click at [523, 253] on div "Load more results..." at bounding box center [513, 243] width 593 height 32
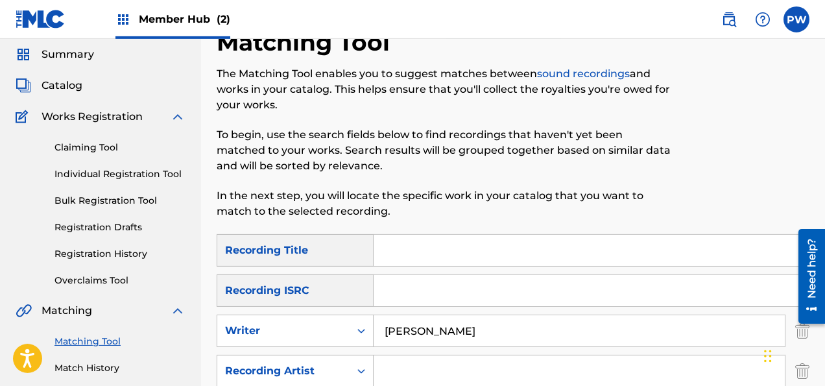
scroll to position [68, 0]
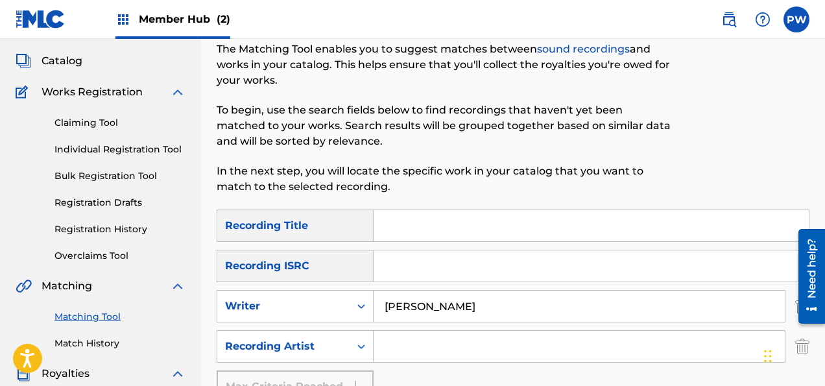
click at [419, 228] on input "Search Form" at bounding box center [591, 225] width 435 height 31
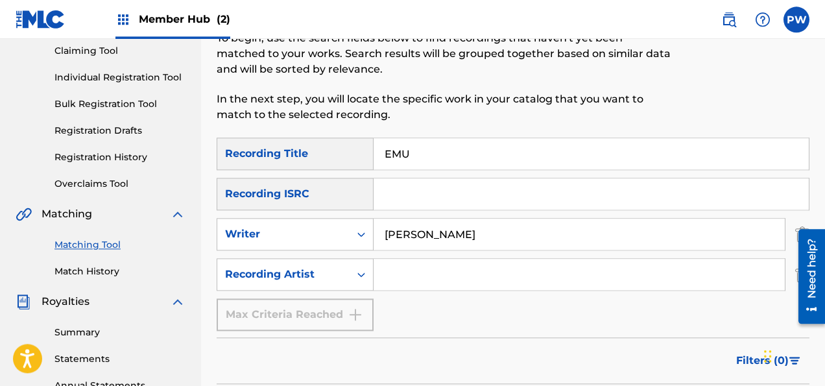
scroll to position [137, 0]
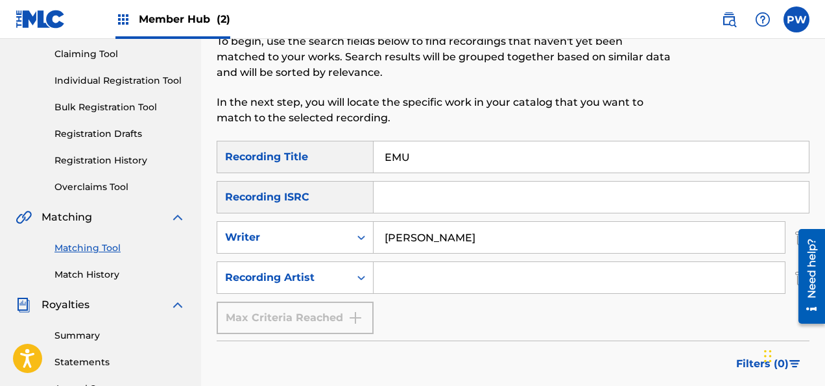
drag, startPoint x: 419, startPoint y: 155, endPoint x: 298, endPoint y: 150, distance: 121.4
click at [374, 150] on input "EMU" at bounding box center [591, 156] width 435 height 31
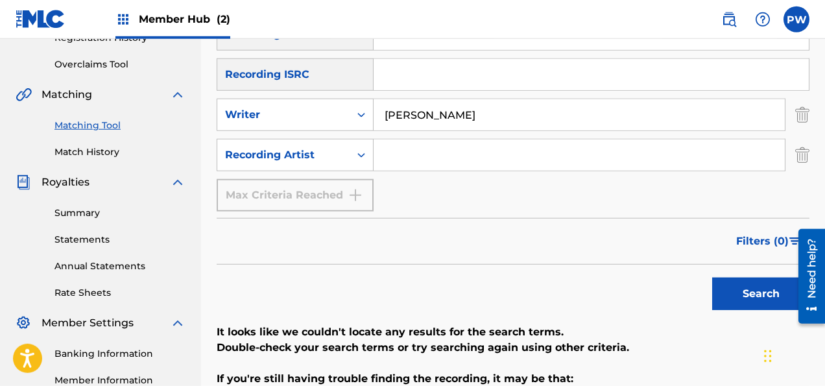
scroll to position [274, 0]
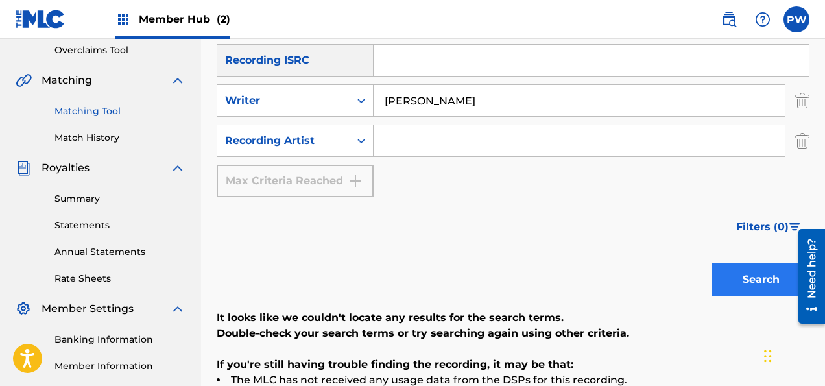
type input "Green Tea"
click at [743, 276] on button "Search" at bounding box center [760, 279] width 97 height 32
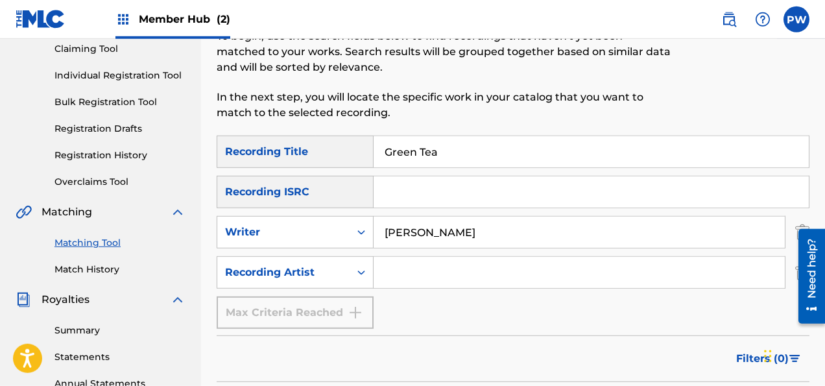
scroll to position [137, 0]
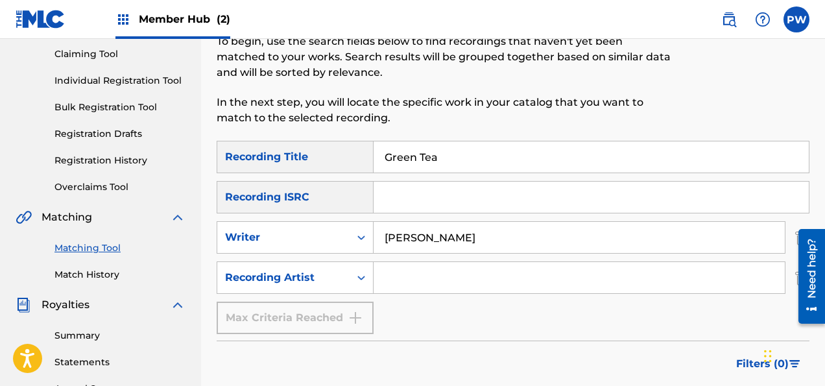
drag, startPoint x: 468, startPoint y: 147, endPoint x: 287, endPoint y: 147, distance: 181.0
click at [374, 147] on input "Green Tea" at bounding box center [591, 156] width 435 height 31
drag, startPoint x: 491, startPoint y: 237, endPoint x: 330, endPoint y: 222, distance: 162.3
click at [374, 222] on input "[PERSON_NAME]" at bounding box center [579, 237] width 411 height 31
click at [437, 276] on input "Search Form" at bounding box center [579, 277] width 411 height 31
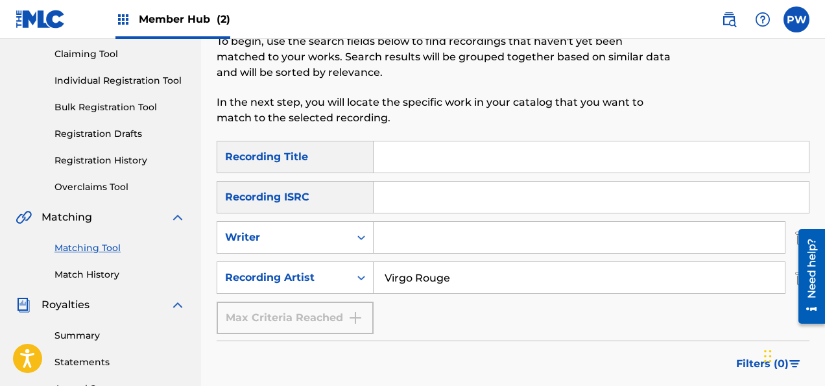
drag, startPoint x: 463, startPoint y: 282, endPoint x: 326, endPoint y: 269, distance: 138.2
click at [374, 269] on input "Virgo Rouge" at bounding box center [579, 277] width 411 height 31
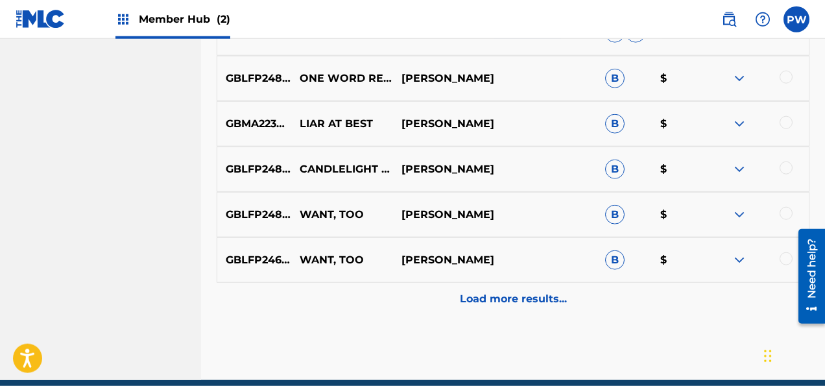
scroll to position [854, 0]
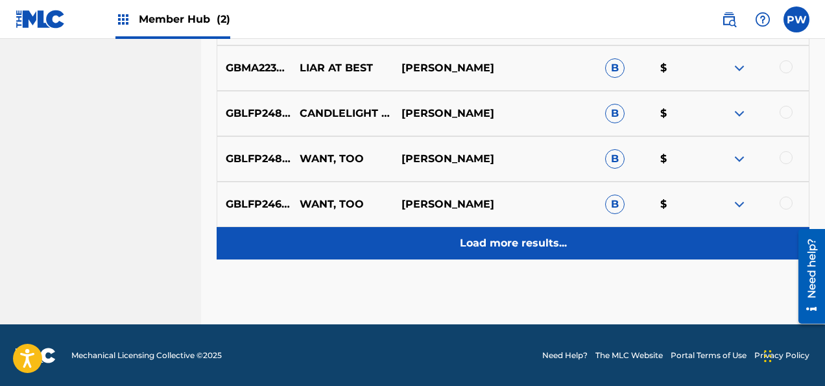
click at [488, 246] on p "Load more results..." at bounding box center [513, 243] width 107 height 16
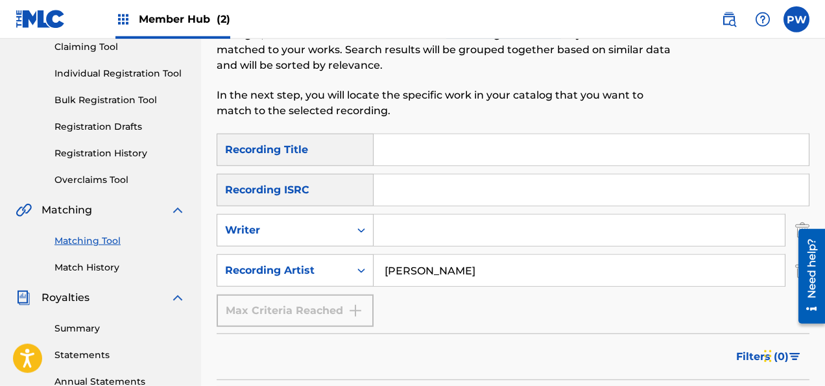
scroll to position [108, 0]
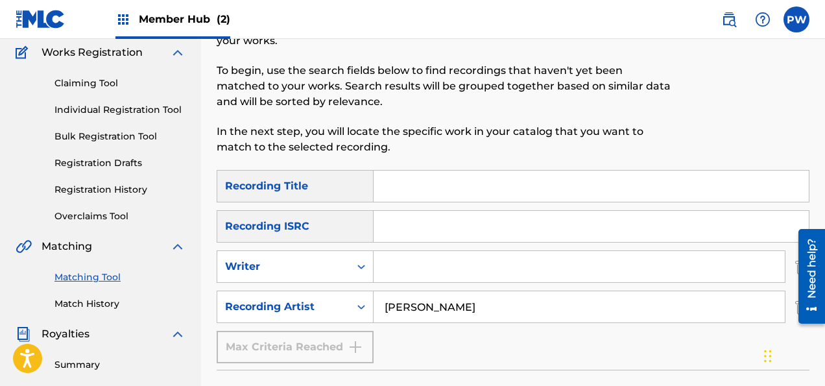
drag, startPoint x: 494, startPoint y: 307, endPoint x: 349, endPoint y: 307, distance: 144.7
click at [374, 307] on input "[PERSON_NAME]" at bounding box center [579, 306] width 411 height 31
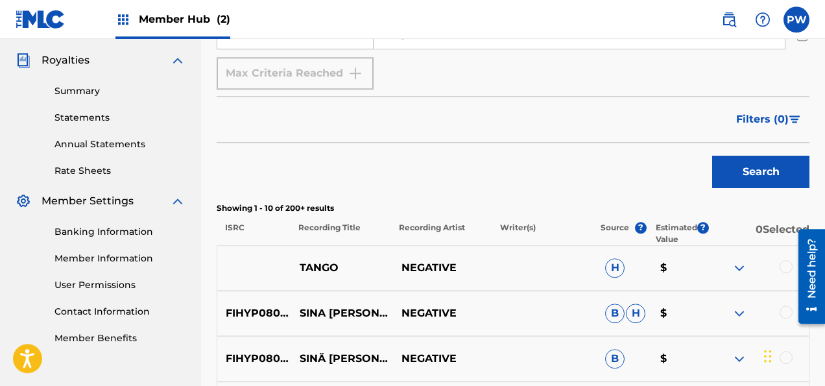
scroll to position [237, 0]
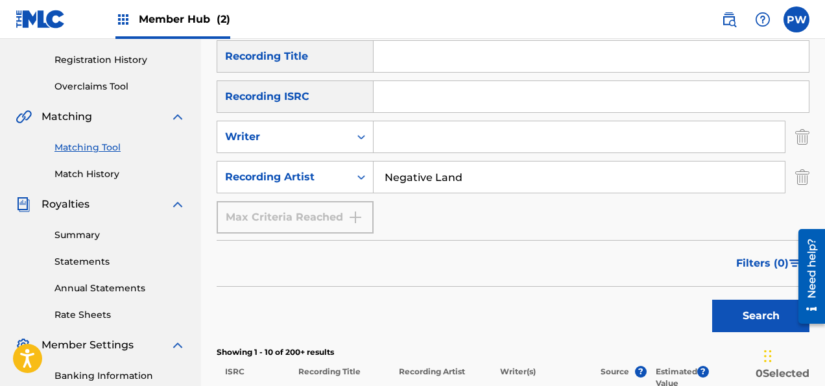
click at [435, 175] on input "Negative Land" at bounding box center [579, 177] width 411 height 31
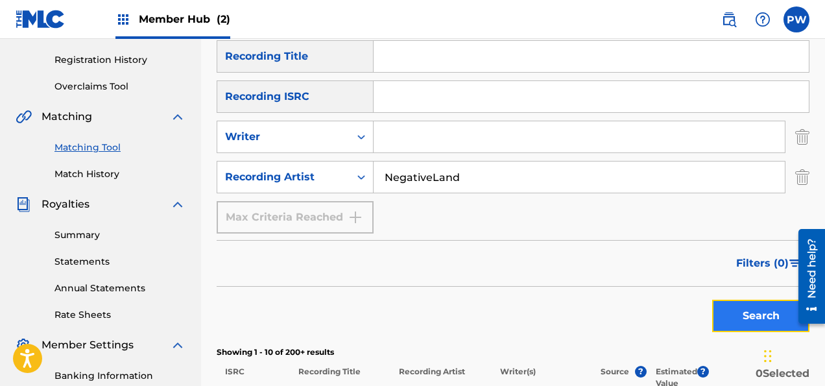
click at [769, 313] on button "Search" at bounding box center [760, 316] width 97 height 32
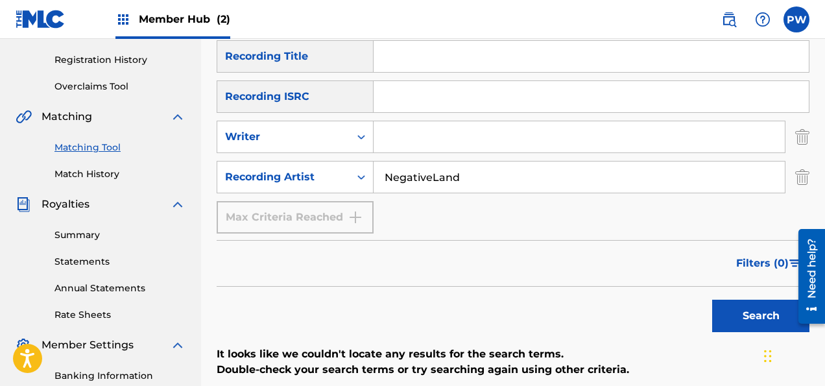
drag, startPoint x: 481, startPoint y: 180, endPoint x: 345, endPoint y: 164, distance: 137.2
click at [374, 164] on input "NegativeLand" at bounding box center [579, 177] width 411 height 31
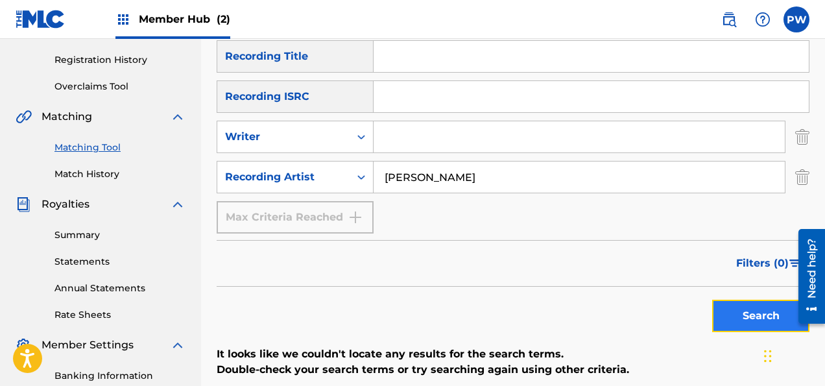
click at [762, 315] on button "Search" at bounding box center [760, 316] width 97 height 32
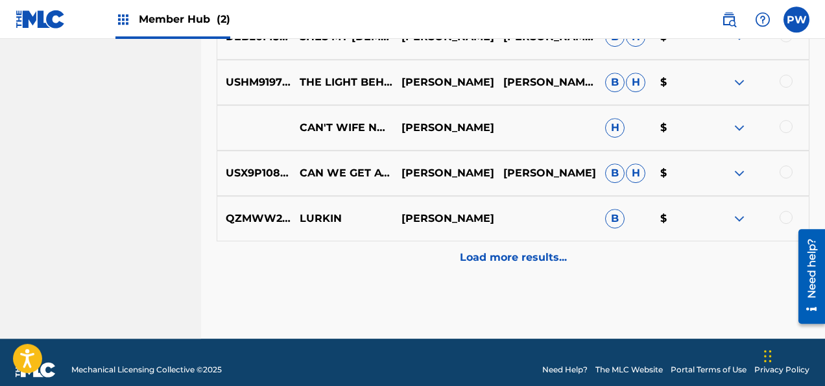
scroll to position [854, 0]
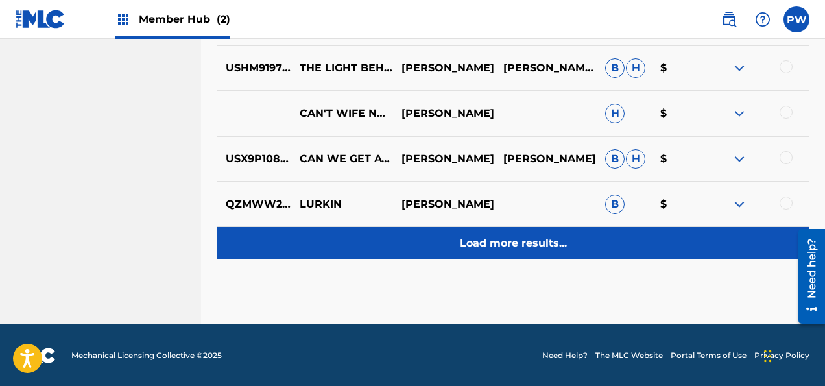
click at [492, 235] on p "Load more results..." at bounding box center [513, 243] width 107 height 16
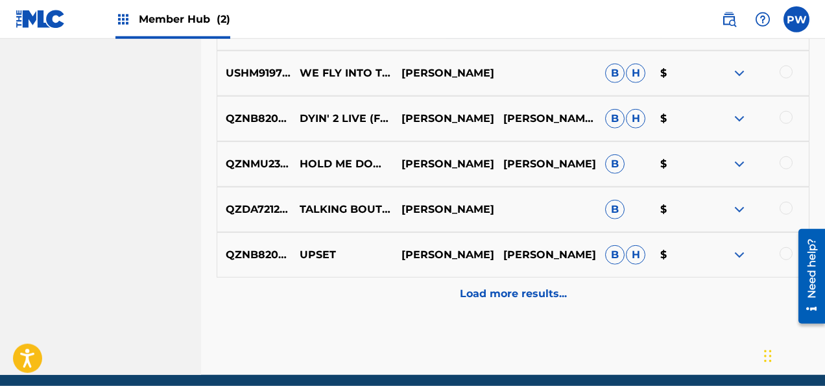
scroll to position [1308, 0]
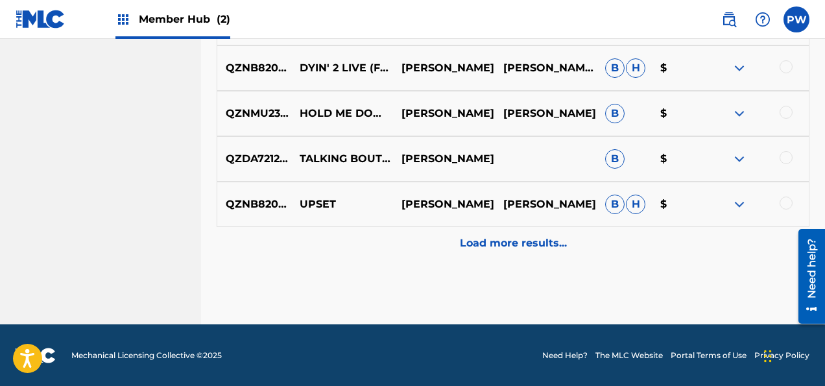
click at [544, 248] on p "Load more results..." at bounding box center [513, 243] width 107 height 16
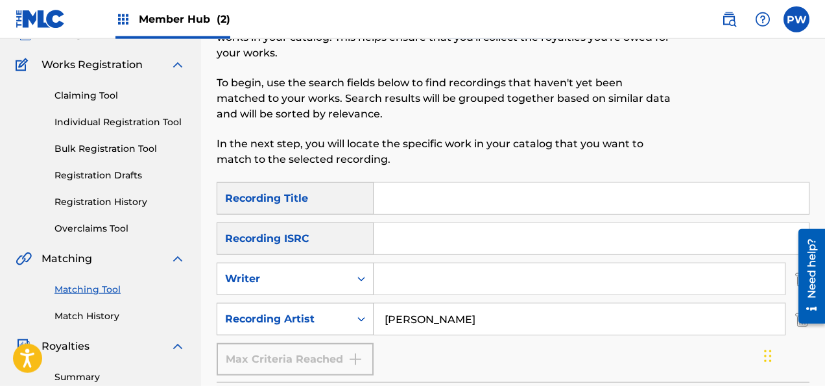
scroll to position [137, 0]
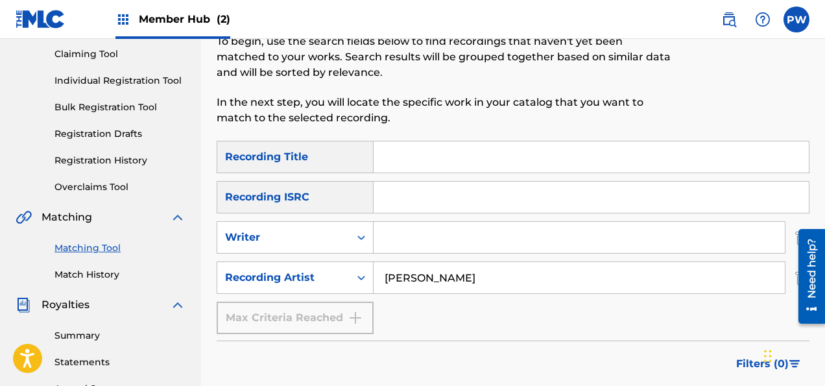
drag, startPoint x: 478, startPoint y: 279, endPoint x: 294, endPoint y: 258, distance: 184.7
click at [374, 262] on input "[PERSON_NAME]" at bounding box center [579, 277] width 411 height 31
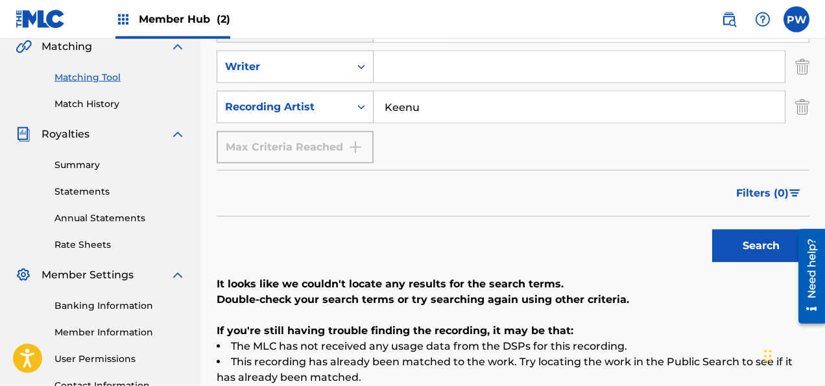
scroll to position [205, 0]
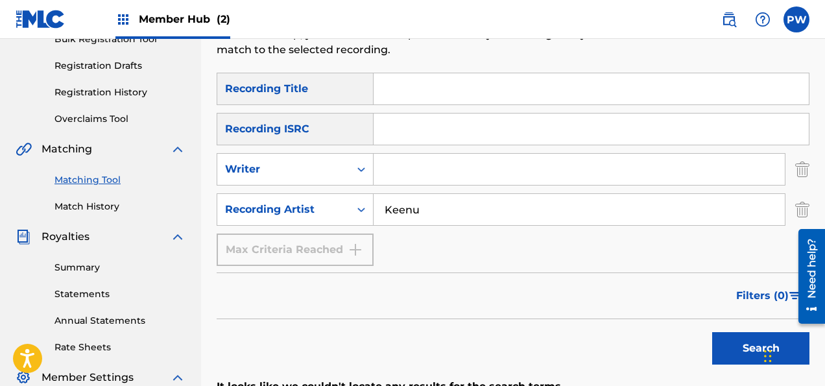
drag, startPoint x: 440, startPoint y: 211, endPoint x: 317, endPoint y: 206, distance: 123.4
click at [374, 206] on input "Keenu" at bounding box center [579, 209] width 411 height 31
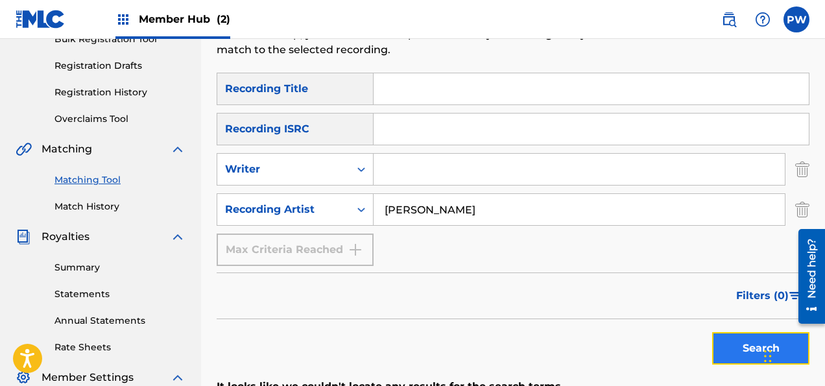
click at [745, 346] on button "Search" at bounding box center [760, 348] width 97 height 32
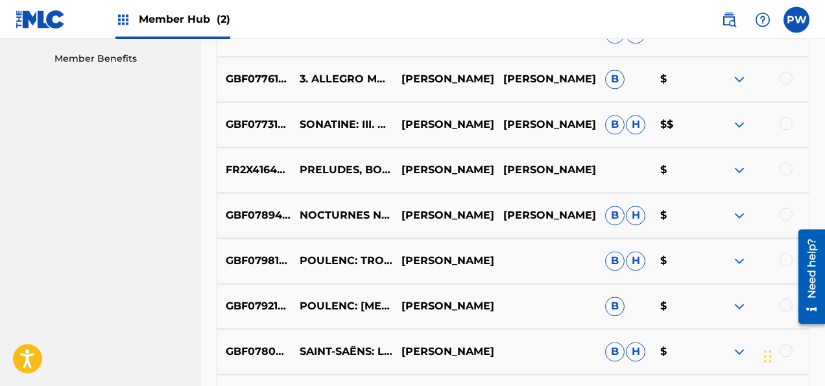
scroll to position [685, 0]
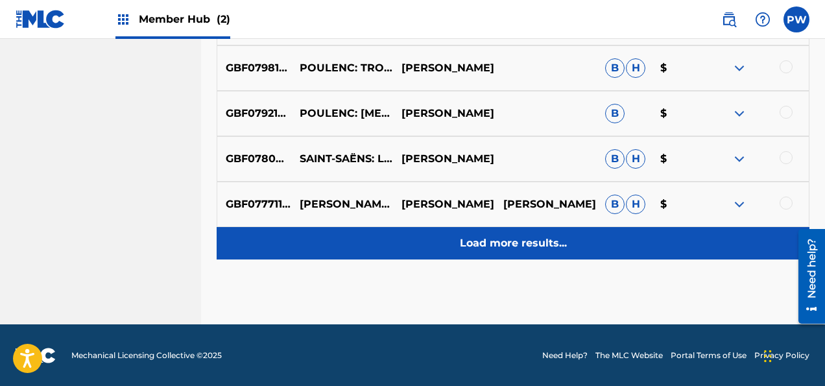
click at [468, 241] on p "Load more results..." at bounding box center [513, 243] width 107 height 16
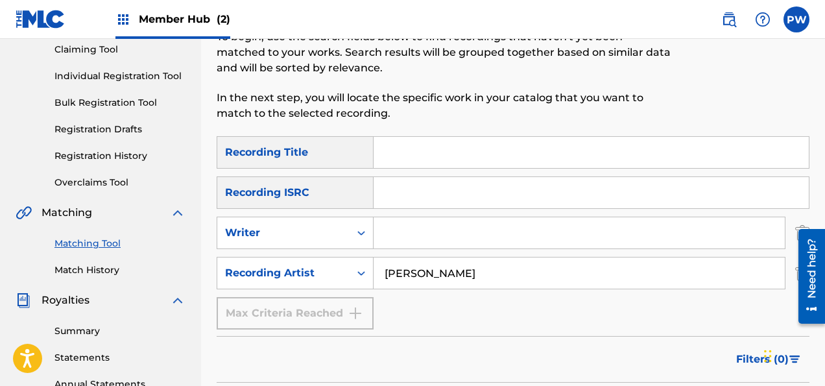
scroll to position [108, 0]
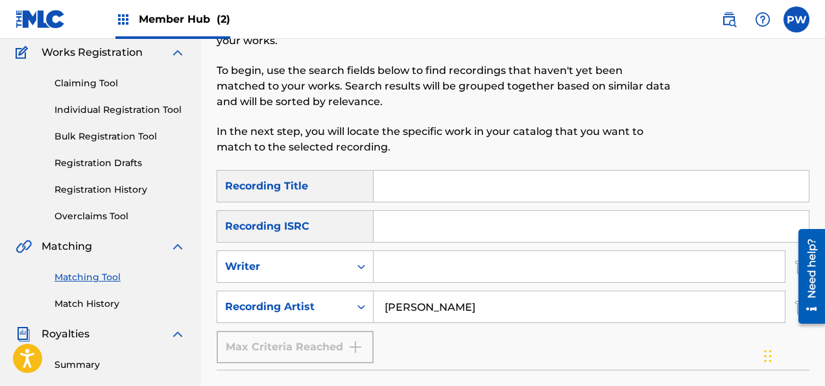
click at [474, 293] on input "[PERSON_NAME]" at bounding box center [579, 306] width 411 height 31
drag, startPoint x: 468, startPoint y: 300, endPoint x: 337, endPoint y: 306, distance: 131.2
click at [374, 306] on input "[PERSON_NAME]" at bounding box center [579, 306] width 411 height 31
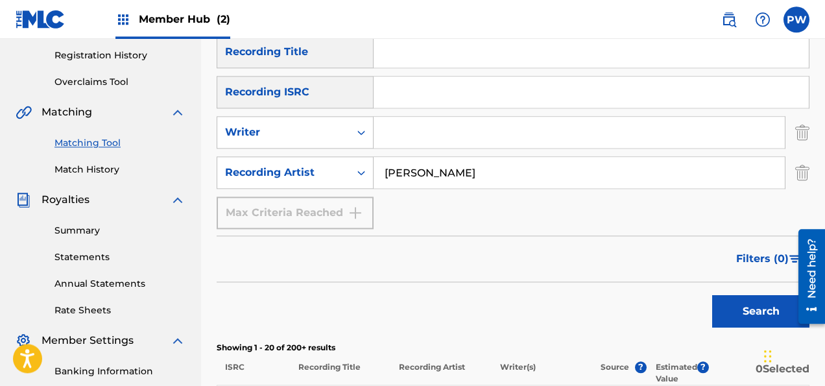
scroll to position [245, 0]
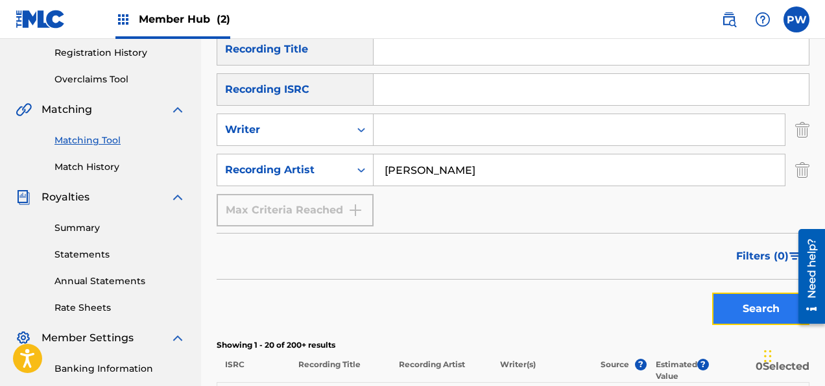
click at [763, 303] on button "Search" at bounding box center [760, 309] width 97 height 32
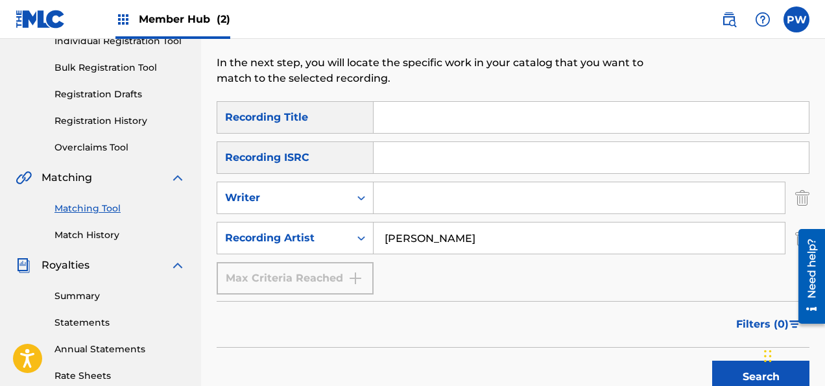
drag, startPoint x: 383, startPoint y: 235, endPoint x: 467, endPoint y: 260, distance: 87.4
click at [394, 235] on input "[PERSON_NAME]" at bounding box center [579, 237] width 411 height 31
type input "[PERSON_NAME]"
click at [712, 361] on button "Search" at bounding box center [760, 377] width 97 height 32
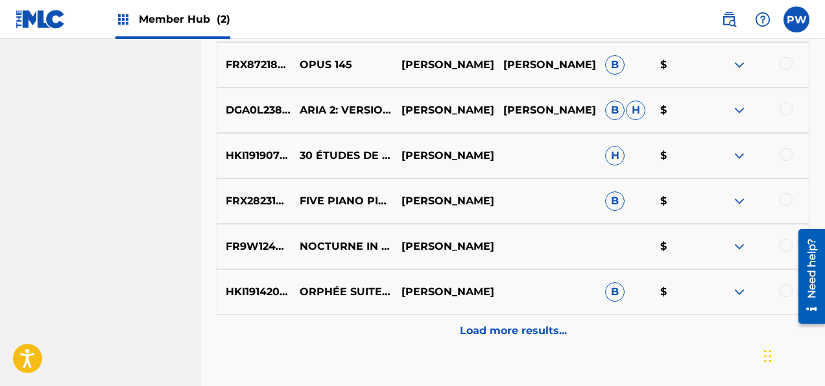
scroll to position [793, 0]
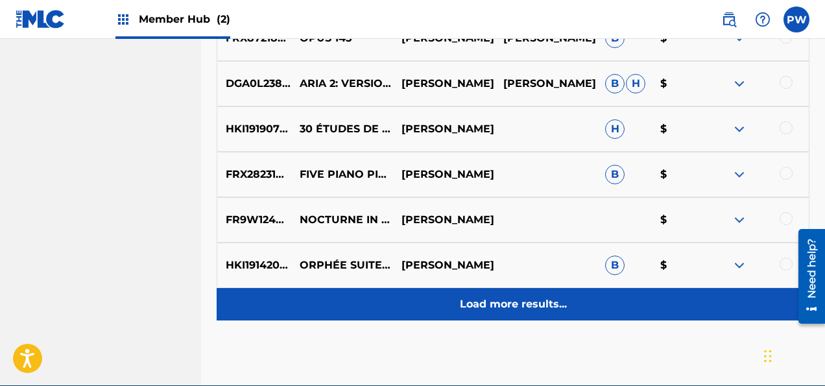
click at [479, 300] on p "Load more results..." at bounding box center [513, 304] width 107 height 16
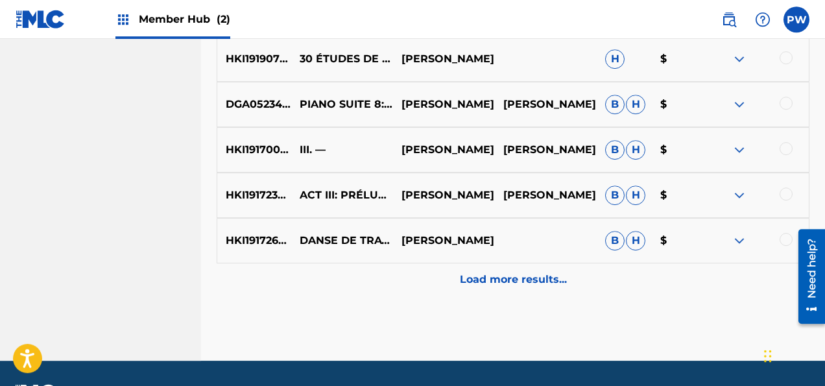
scroll to position [1272, 0]
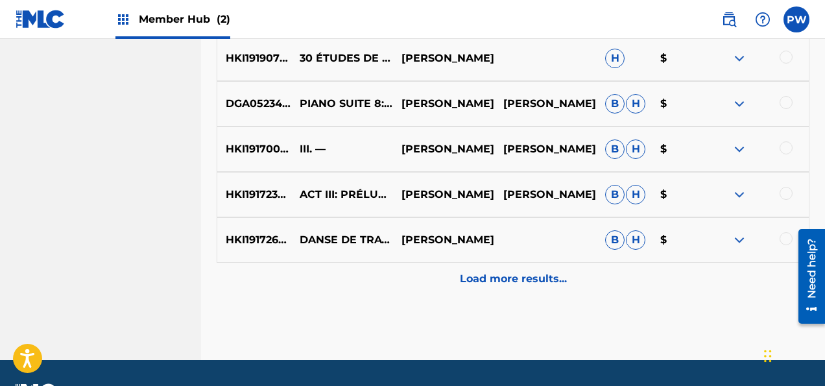
click at [523, 284] on p "Load more results..." at bounding box center [513, 279] width 107 height 16
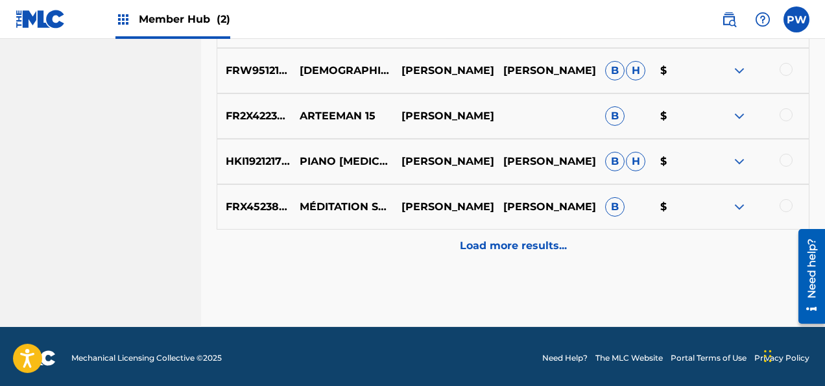
scroll to position [1762, 0]
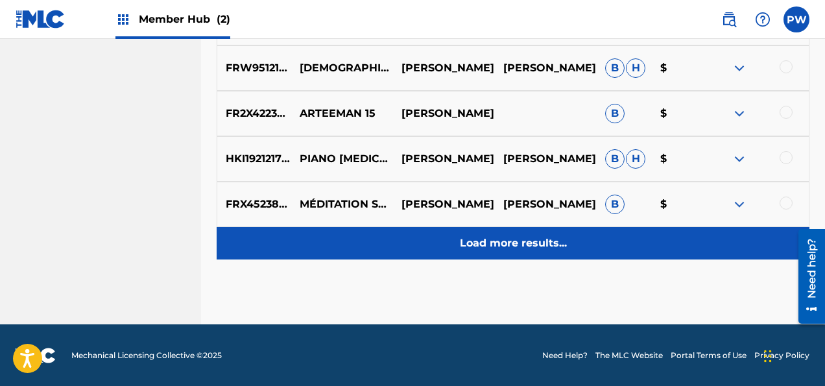
click at [510, 239] on p "Load more results..." at bounding box center [513, 243] width 107 height 16
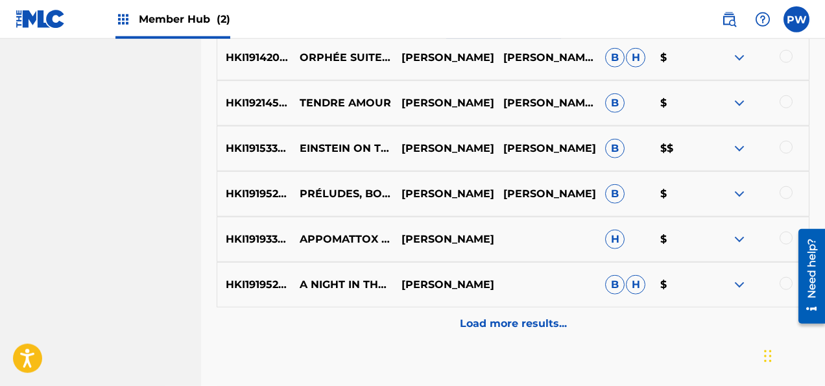
scroll to position [2163, 0]
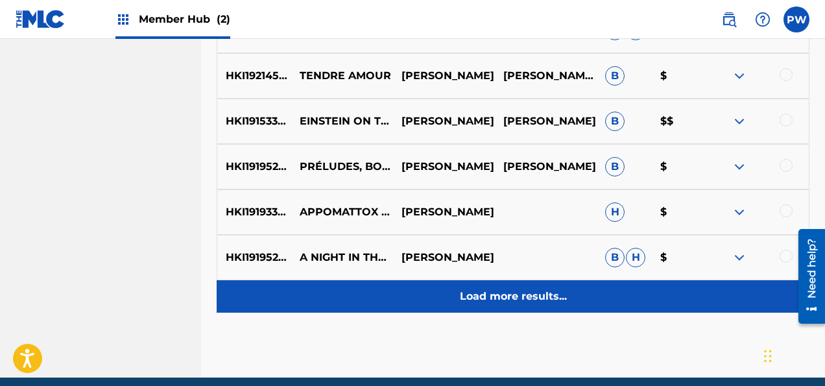
click at [490, 296] on p "Load more results..." at bounding box center [513, 297] width 107 height 16
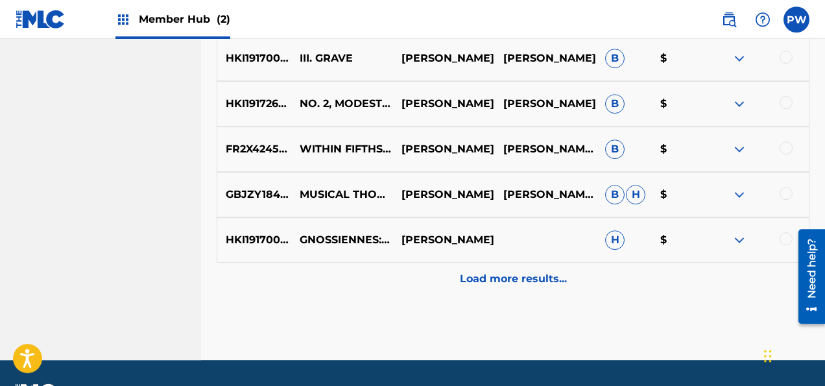
scroll to position [2642, 0]
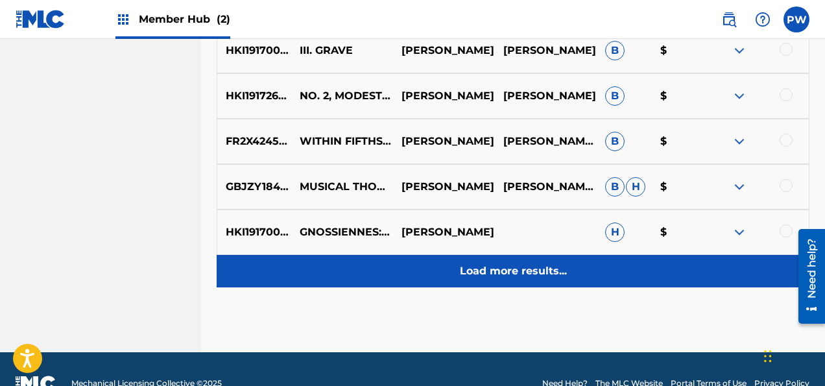
click at [512, 269] on p "Load more results..." at bounding box center [513, 271] width 107 height 16
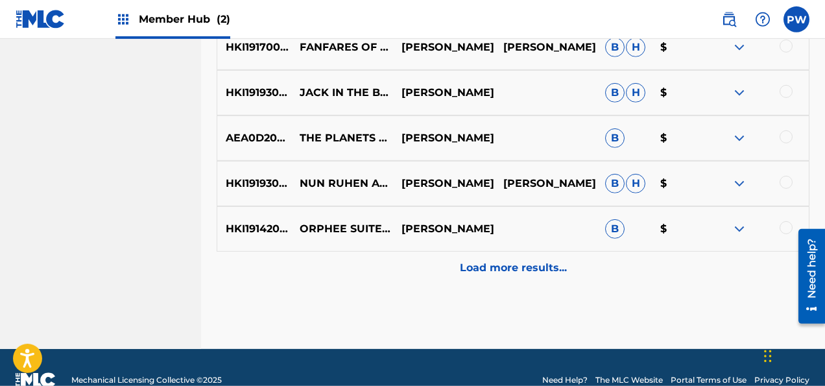
scroll to position [3121, 0]
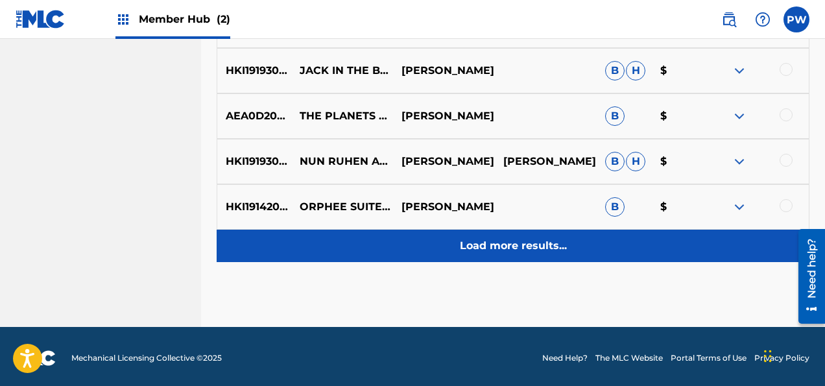
click at [513, 236] on div "Load more results..." at bounding box center [513, 246] width 593 height 32
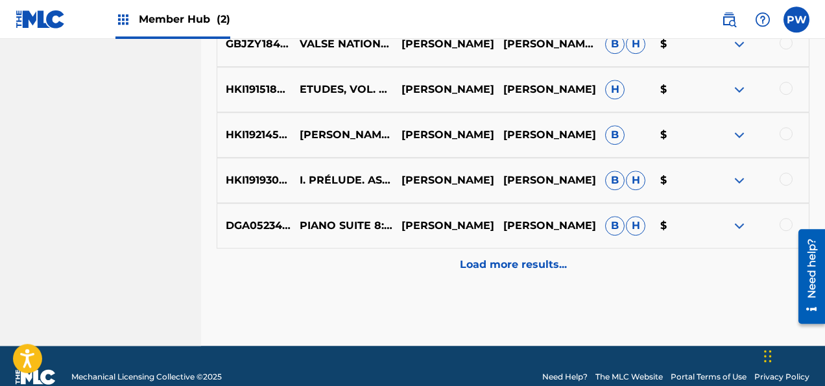
scroll to position [3578, 0]
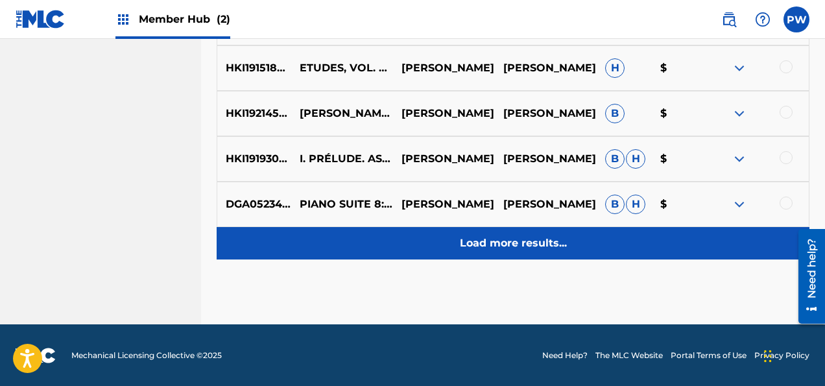
click at [499, 243] on p "Load more results..." at bounding box center [513, 243] width 107 height 16
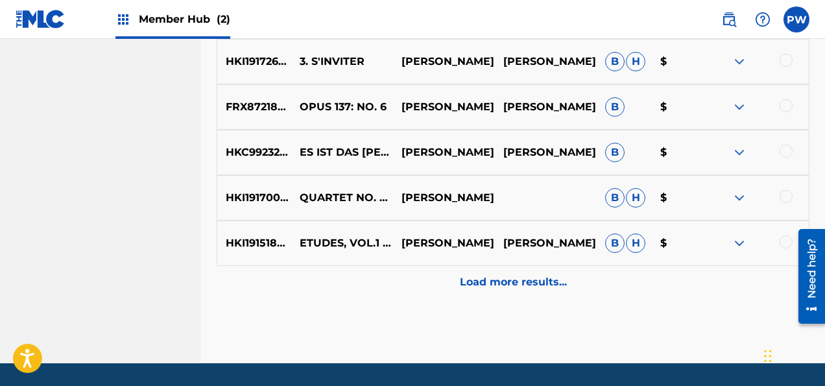
scroll to position [4032, 0]
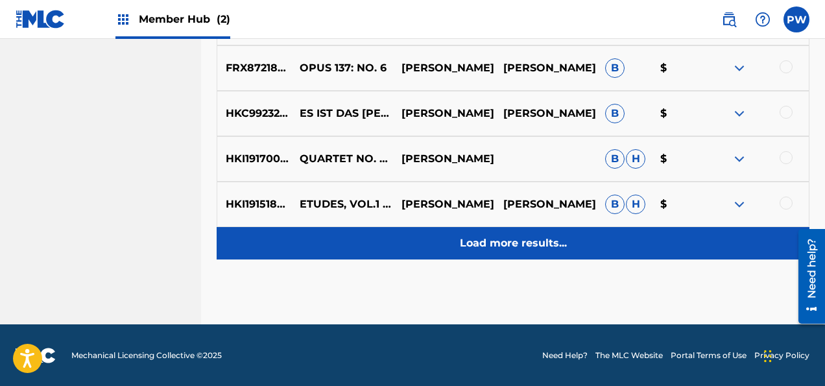
click at [569, 234] on div "Load more results..." at bounding box center [513, 243] width 593 height 32
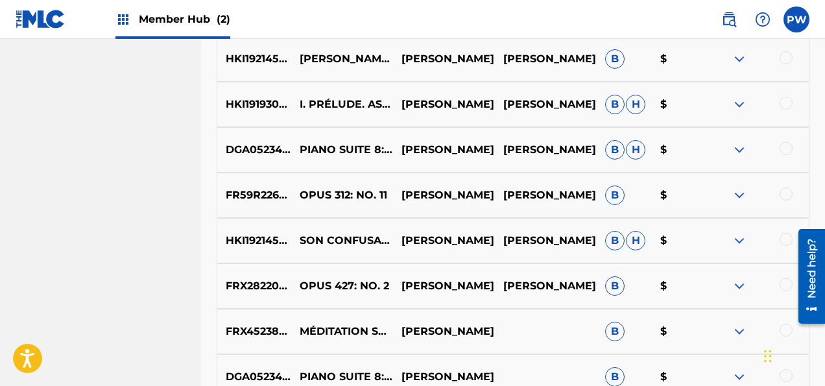
scroll to position [3632, 0]
